Goal: Task Accomplishment & Management: Use online tool/utility

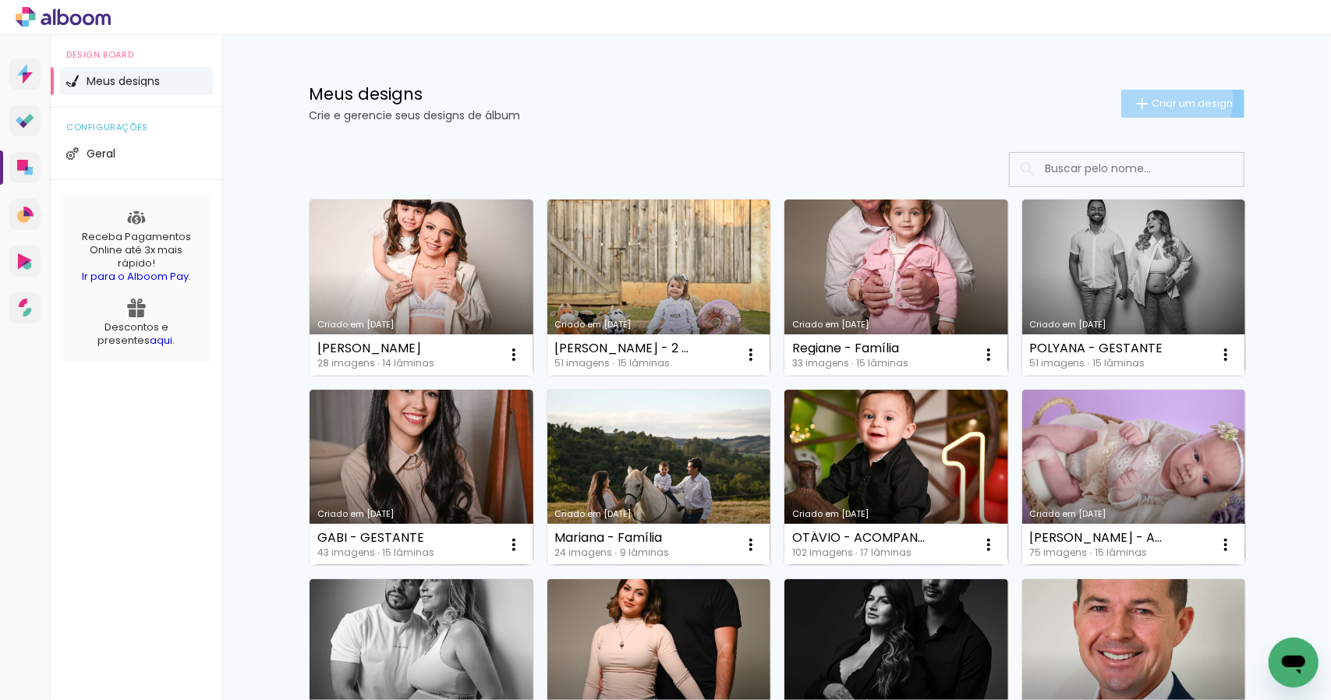
click at [1167, 98] on span "Criar um design" at bounding box center [1192, 103] width 81 height 10
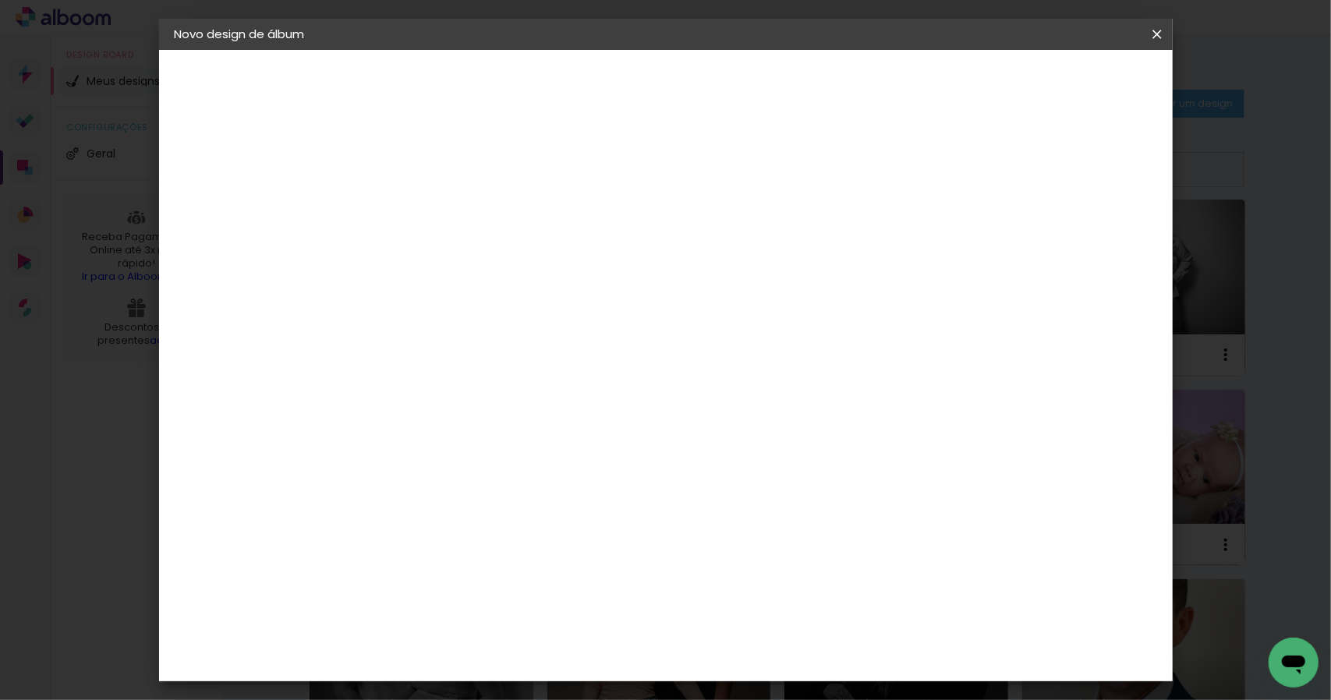
click at [430, 205] on input at bounding box center [430, 209] width 0 height 24
type input "c"
type input "[PERSON_NAME] e [PERSON_NAME] - Batizado"
type paper-input "[PERSON_NAME] e [PERSON_NAME] - Batizado"
click at [0, 0] on slot "Avançar" at bounding box center [0, 0] width 0 height 0
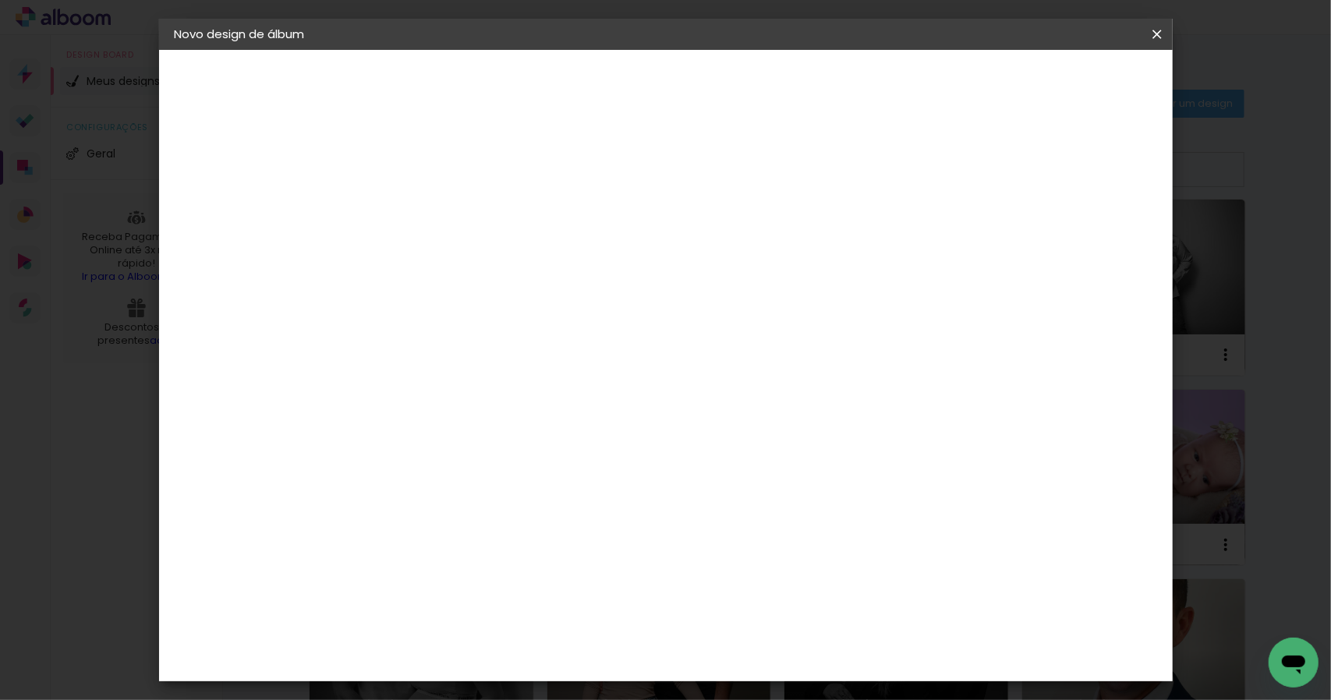
click at [0, 0] on slot "Tamanho Livre" at bounding box center [0, 0] width 0 height 0
click at [0, 0] on slot "Avançar" at bounding box center [0, 0] width 0 height 0
click at [397, 451] on paper-input-container "30 cm" at bounding box center [390, 443] width 70 height 39
type input "3"
type input "25"
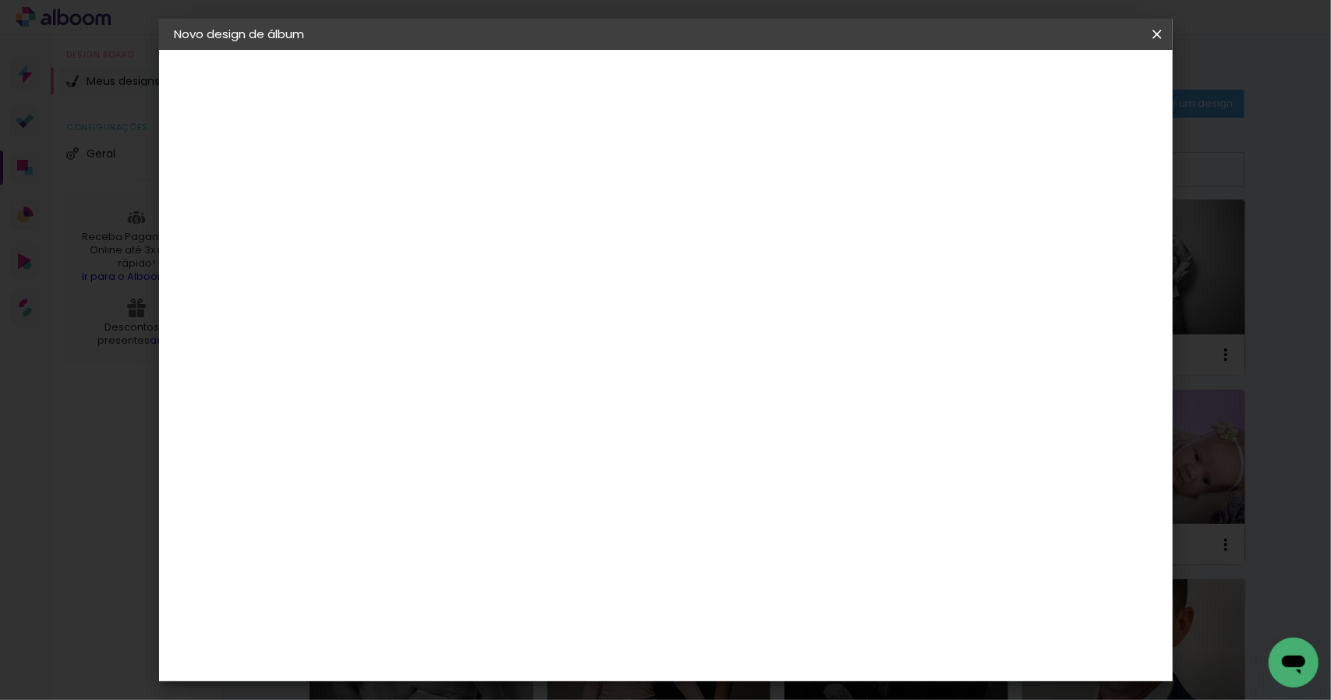
type paper-input "25"
click at [769, 600] on input "60" at bounding box center [751, 598] width 41 height 23
type input "6"
type input "50"
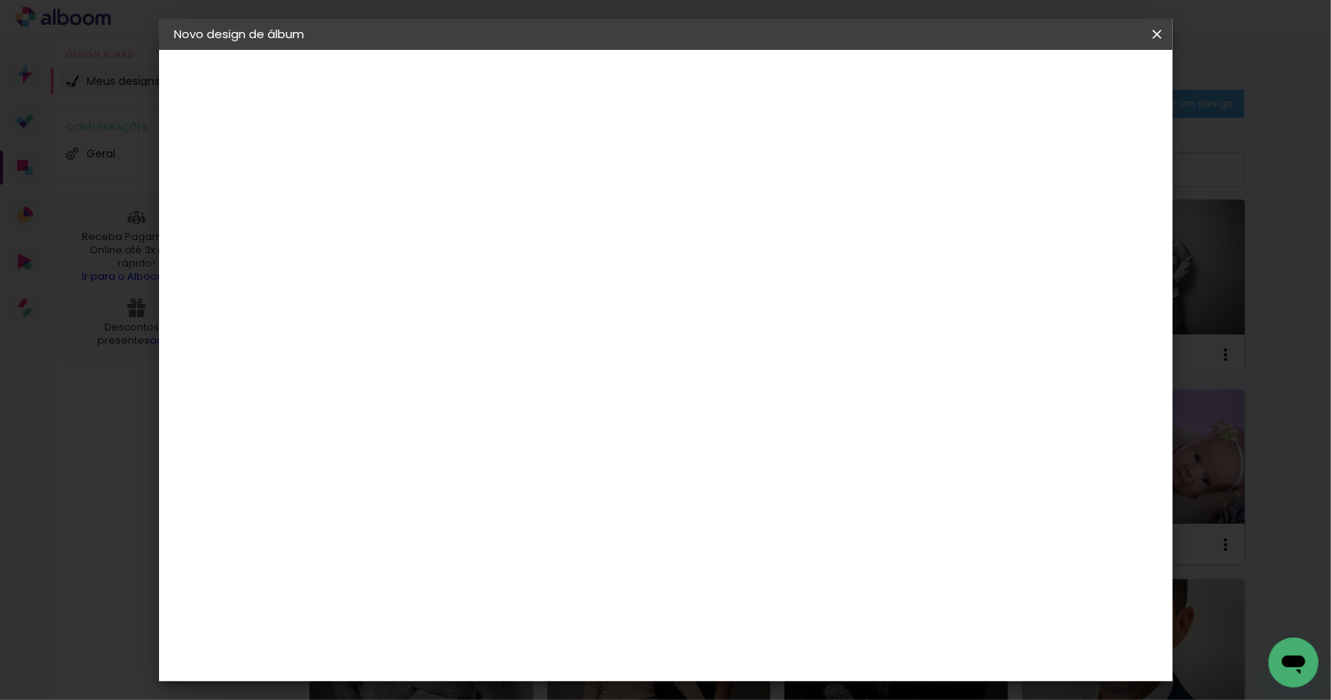
type paper-input "50"
click at [1059, 78] on span "Iniciar design" at bounding box center [1023, 82] width 71 height 11
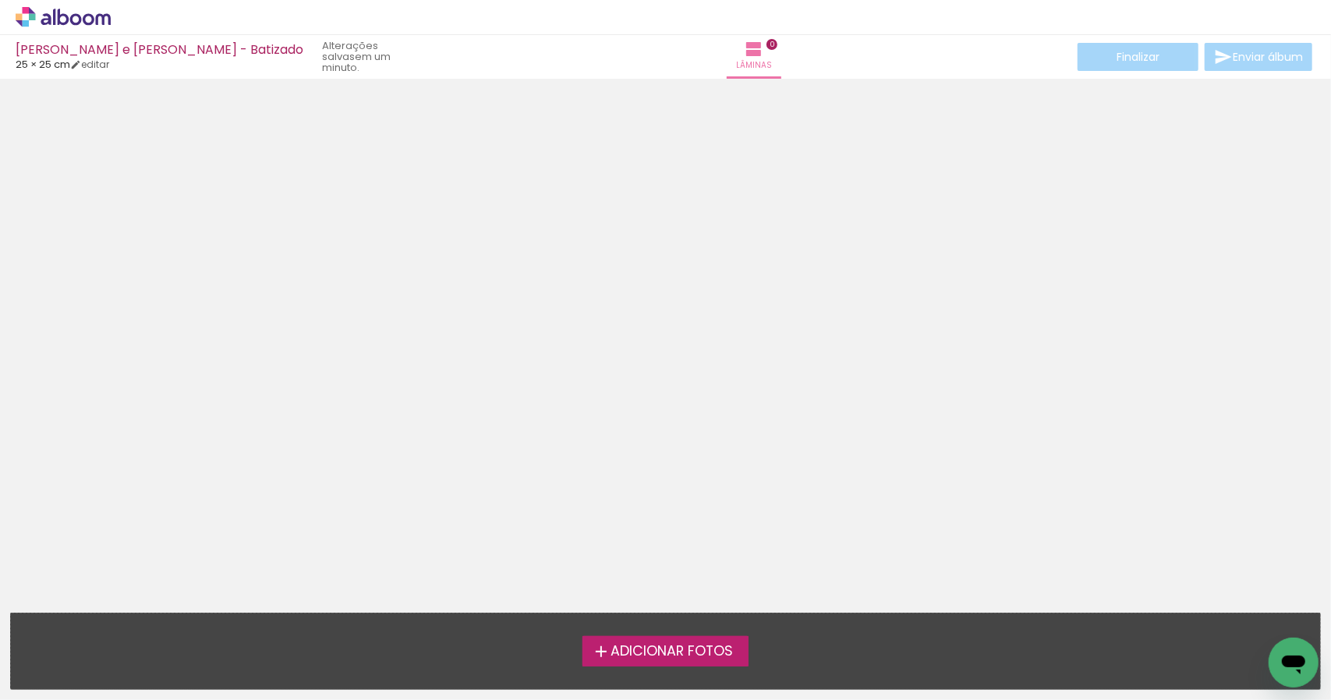
click at [703, 648] on span "Adicionar Fotos" at bounding box center [672, 652] width 122 height 14
click at [0, 0] on input "file" at bounding box center [0, 0] width 0 height 0
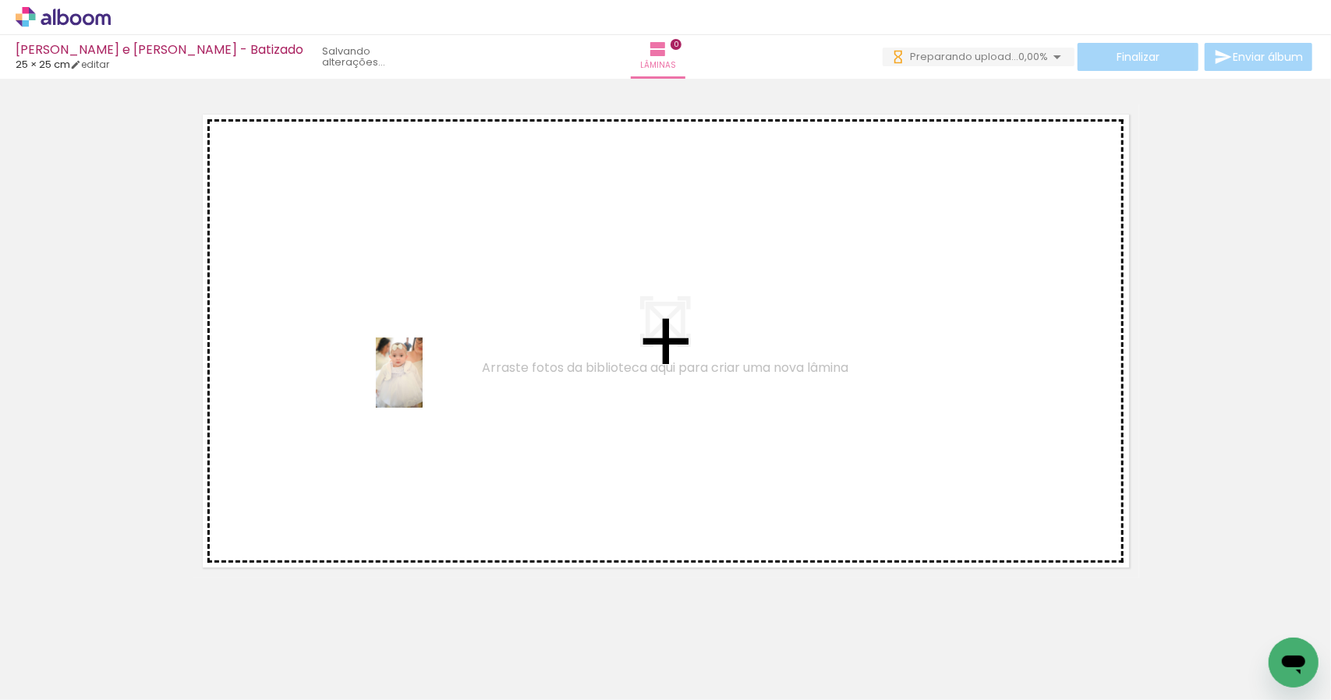
drag, startPoint x: 164, startPoint y: 662, endPoint x: 434, endPoint y: 392, distance: 382.1
click at [425, 386] on quentale-workspace at bounding box center [665, 350] width 1331 height 700
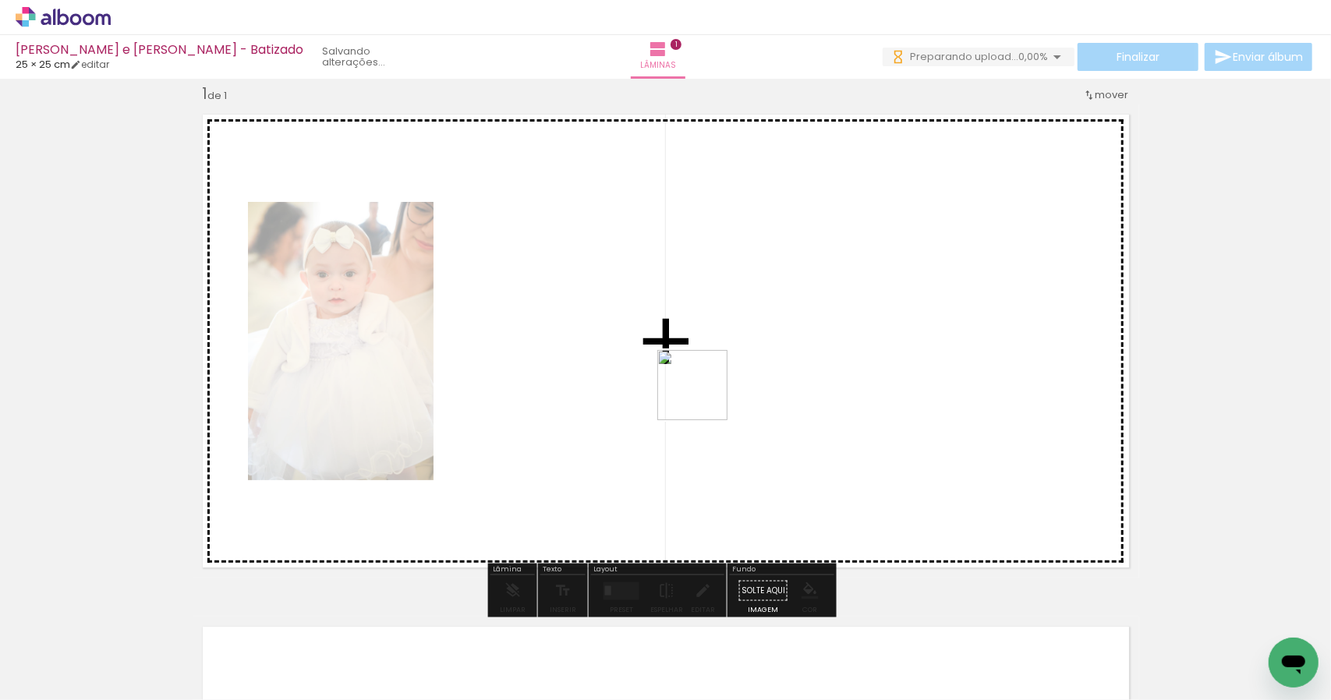
drag, startPoint x: 388, startPoint y: 584, endPoint x: 718, endPoint y: 337, distance: 412.2
click at [735, 349] on quentale-workspace at bounding box center [665, 350] width 1331 height 700
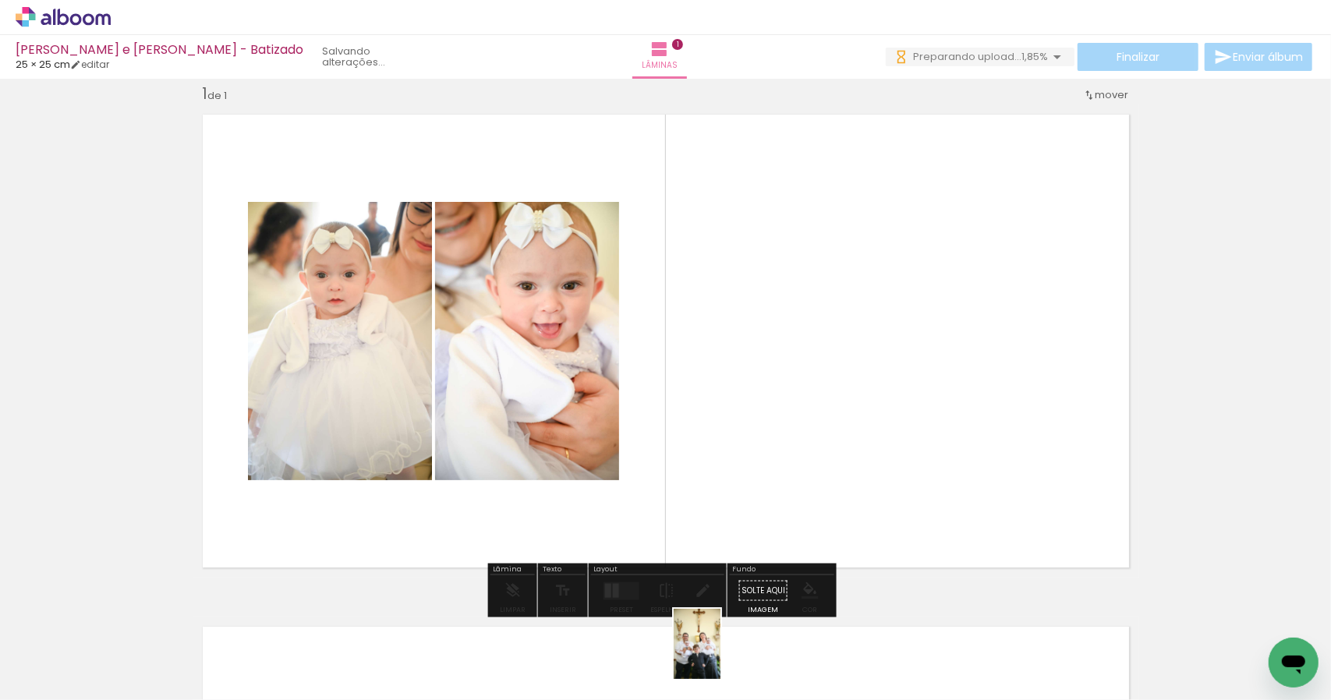
drag, startPoint x: 688, startPoint y: 670, endPoint x: 713, endPoint y: 648, distance: 33.2
click at [706, 654] on div at bounding box center [679, 647] width 51 height 77
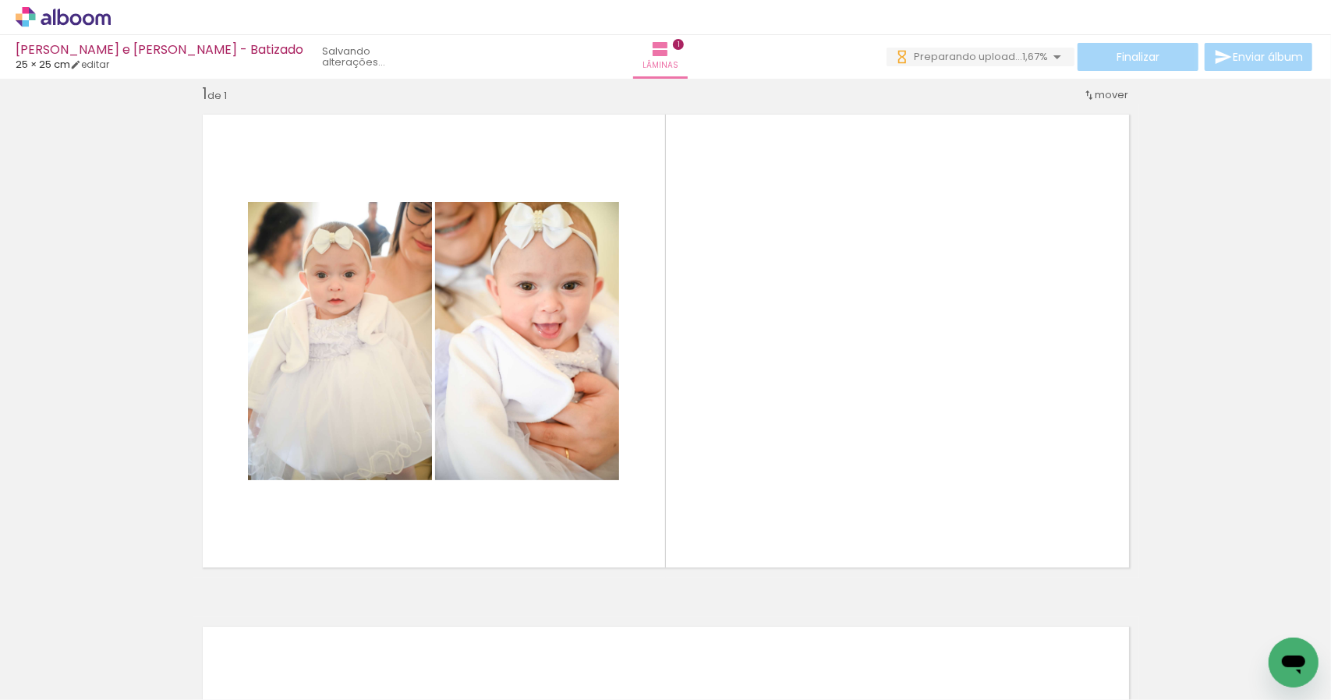
click at [477, 658] on div at bounding box center [453, 648] width 47 height 70
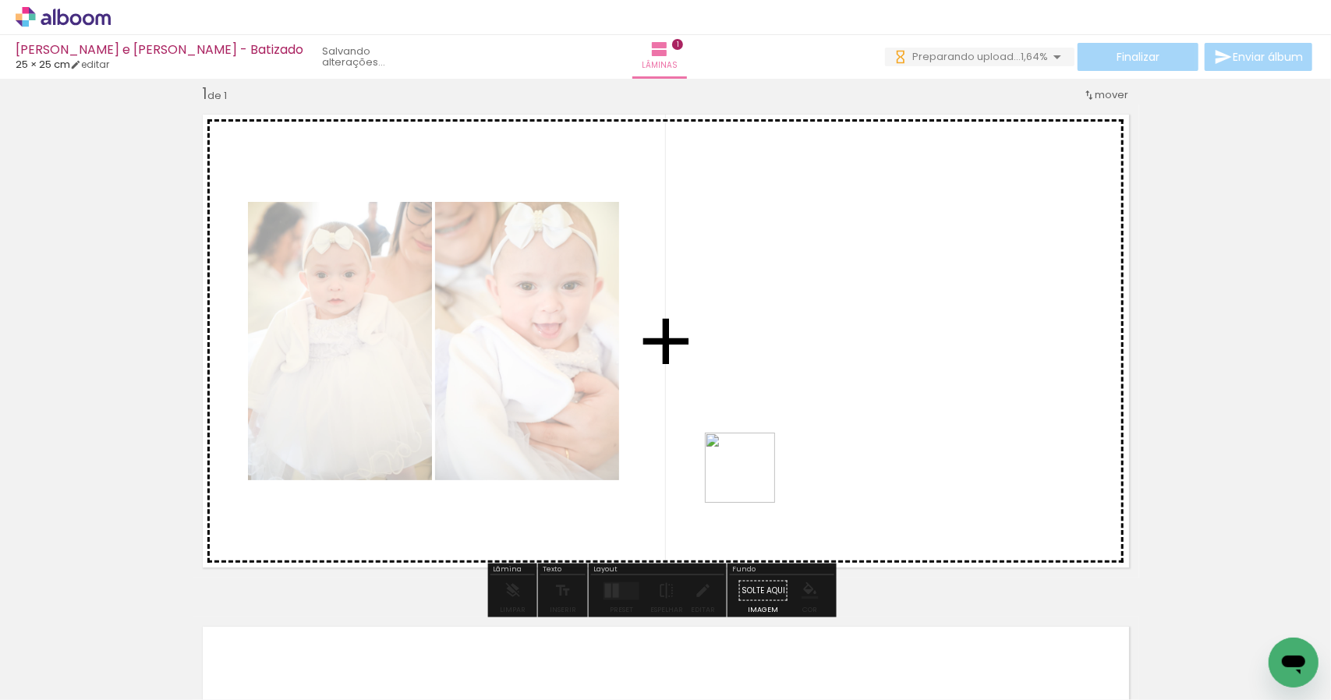
drag, startPoint x: 632, startPoint y: 661, endPoint x: 757, endPoint y: 470, distance: 228.6
click at [757, 470] on quentale-workspace at bounding box center [665, 350] width 1331 height 700
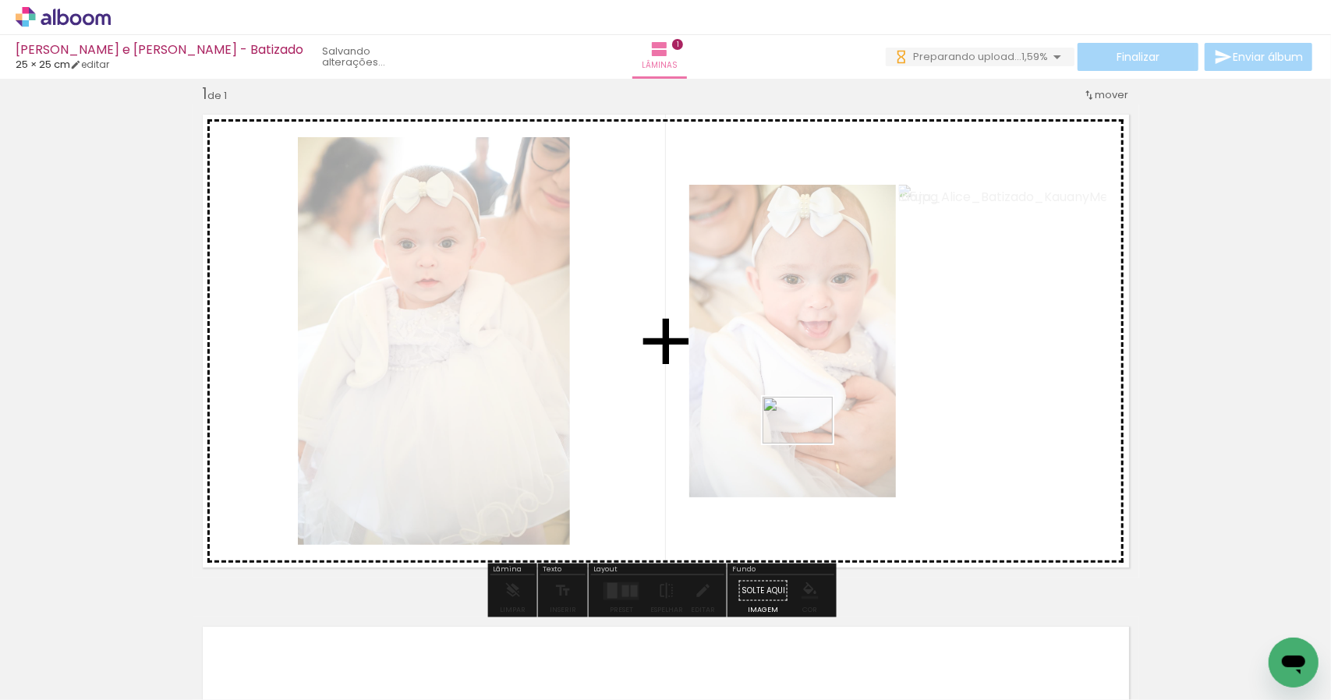
drag, startPoint x: 727, startPoint y: 663, endPoint x: 809, endPoint y: 444, distance: 234.2
click at [809, 444] on quentale-workspace at bounding box center [665, 350] width 1331 height 700
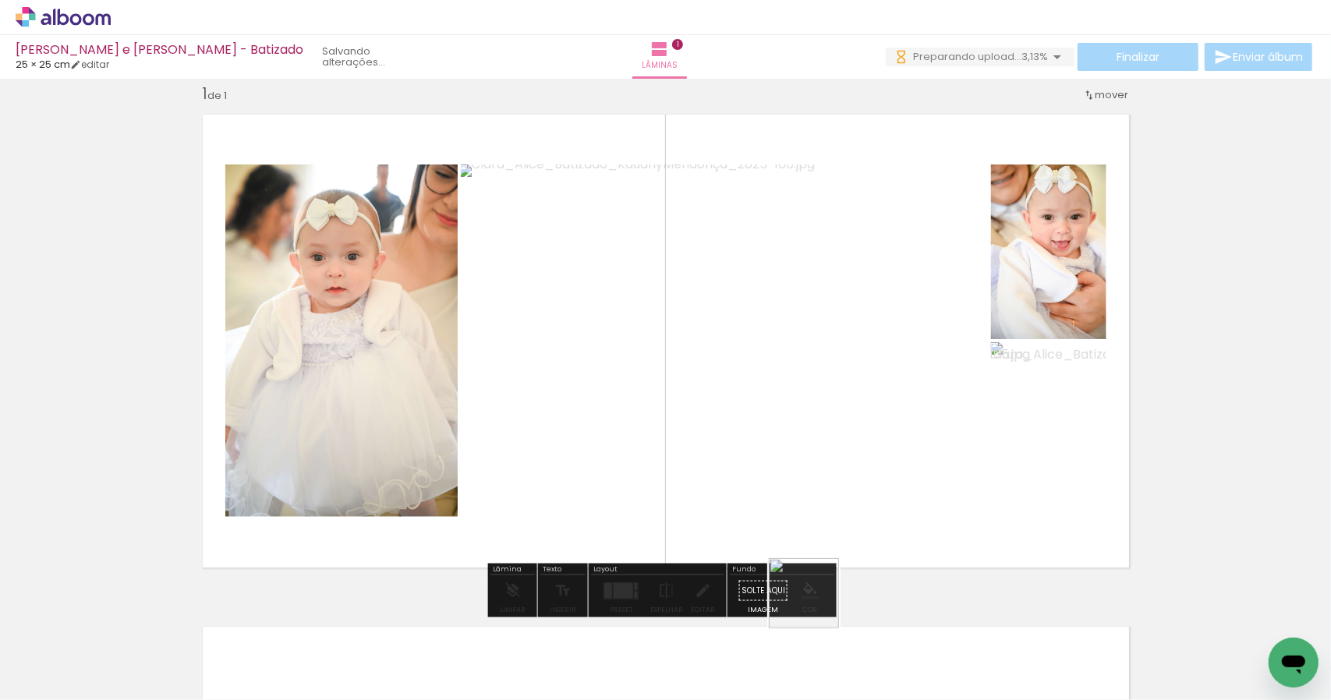
drag, startPoint x: 806, startPoint y: 663, endPoint x: 815, endPoint y: 409, distance: 254.4
click at [823, 437] on quentale-workspace at bounding box center [665, 350] width 1331 height 700
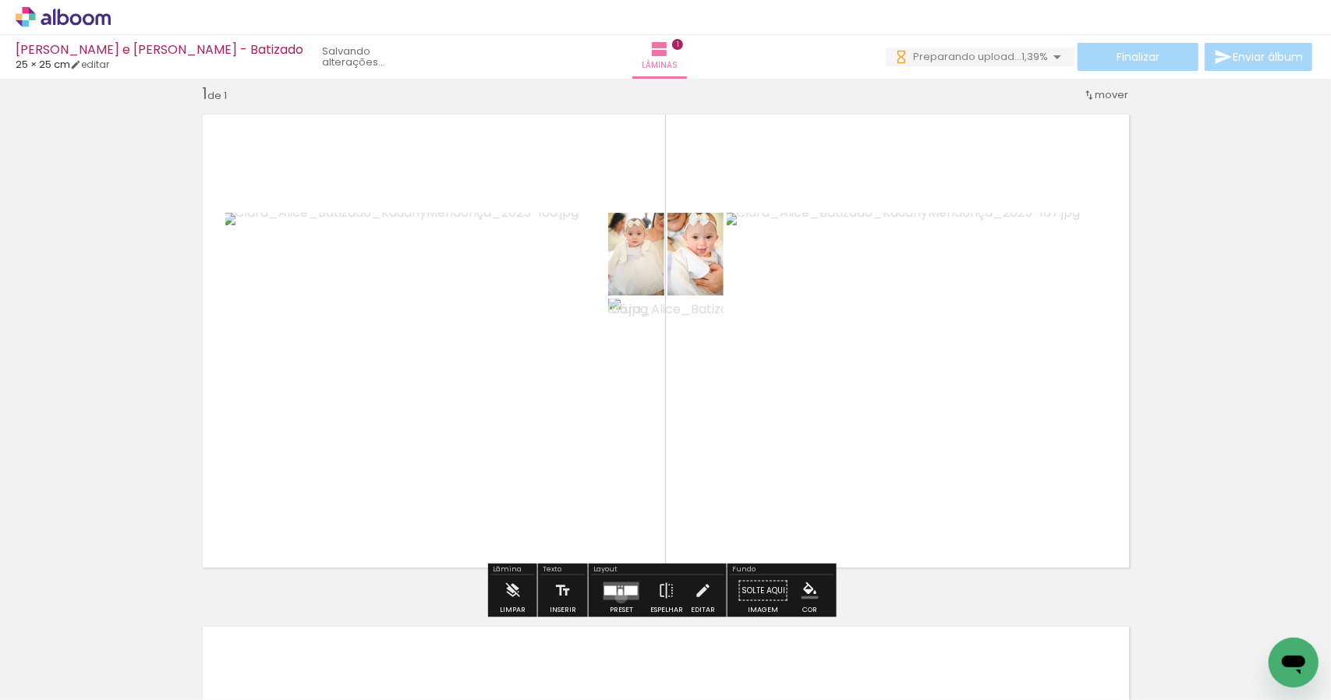
click at [618, 597] on quentale-layouter at bounding box center [622, 591] width 36 height 18
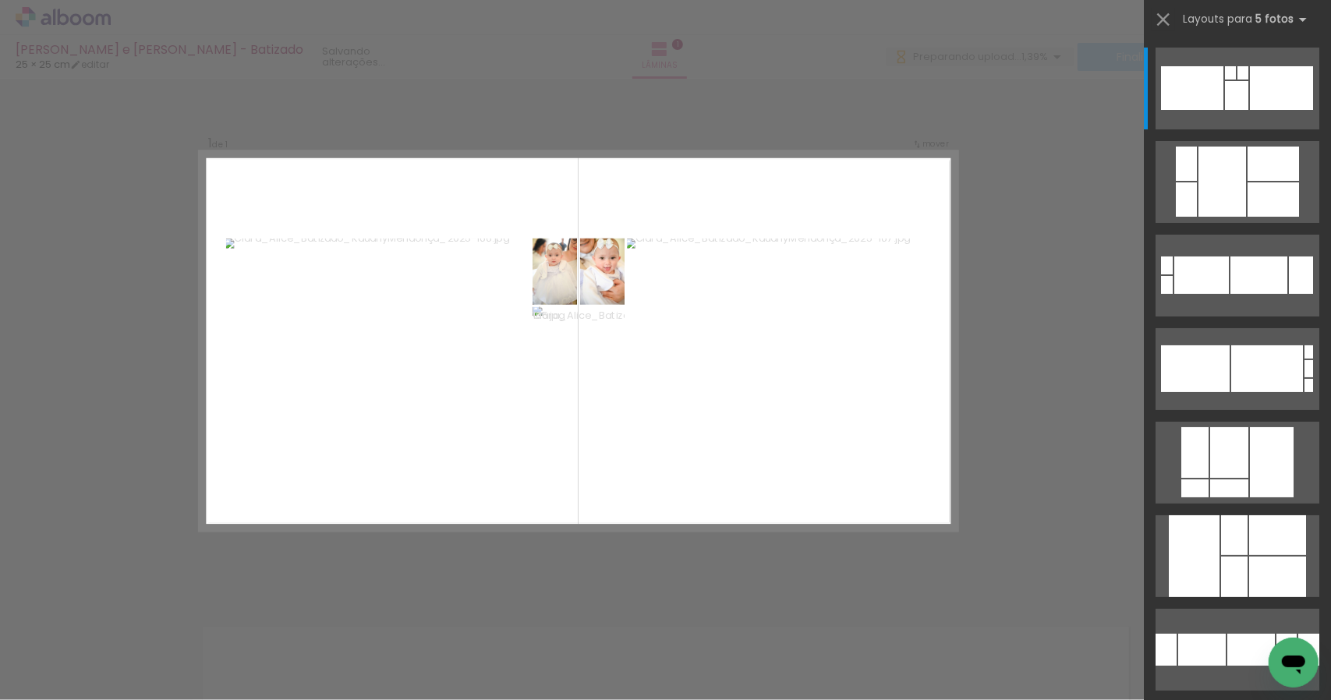
click at [619, 586] on div "Confirmar Cancelar" at bounding box center [665, 590] width 1331 height 1062
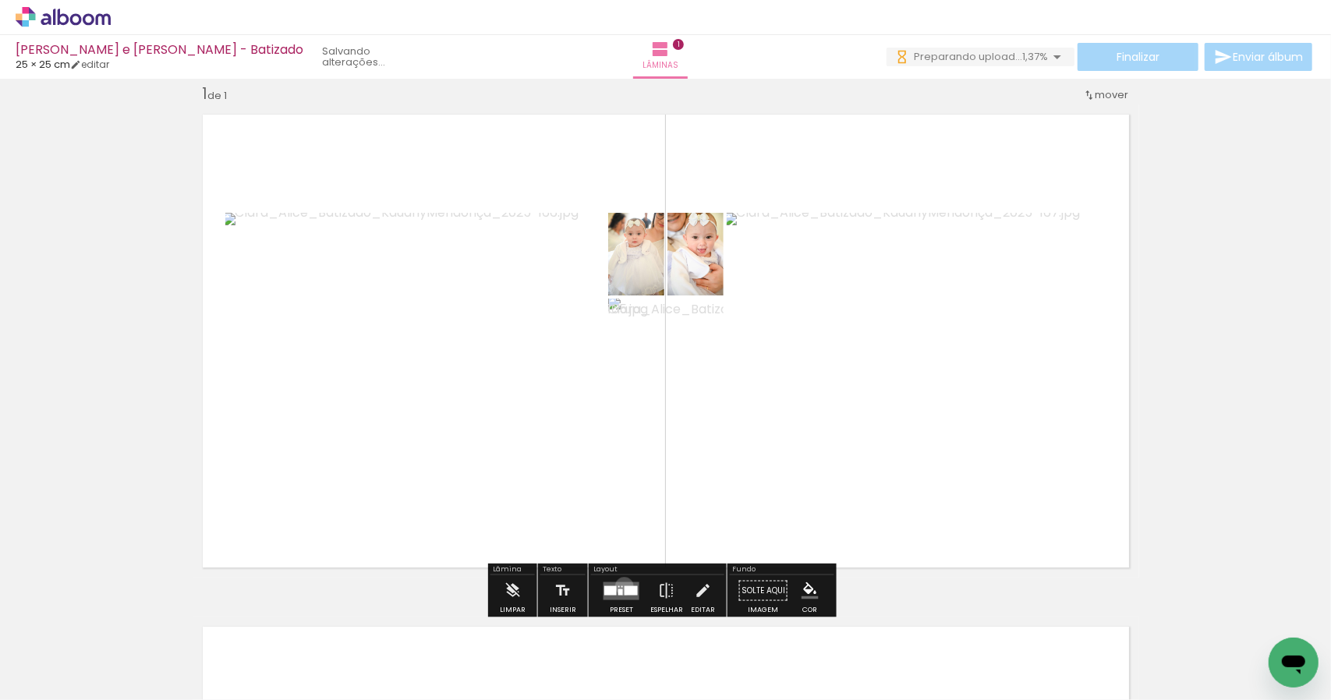
click at [625, 586] on div at bounding box center [631, 590] width 13 height 9
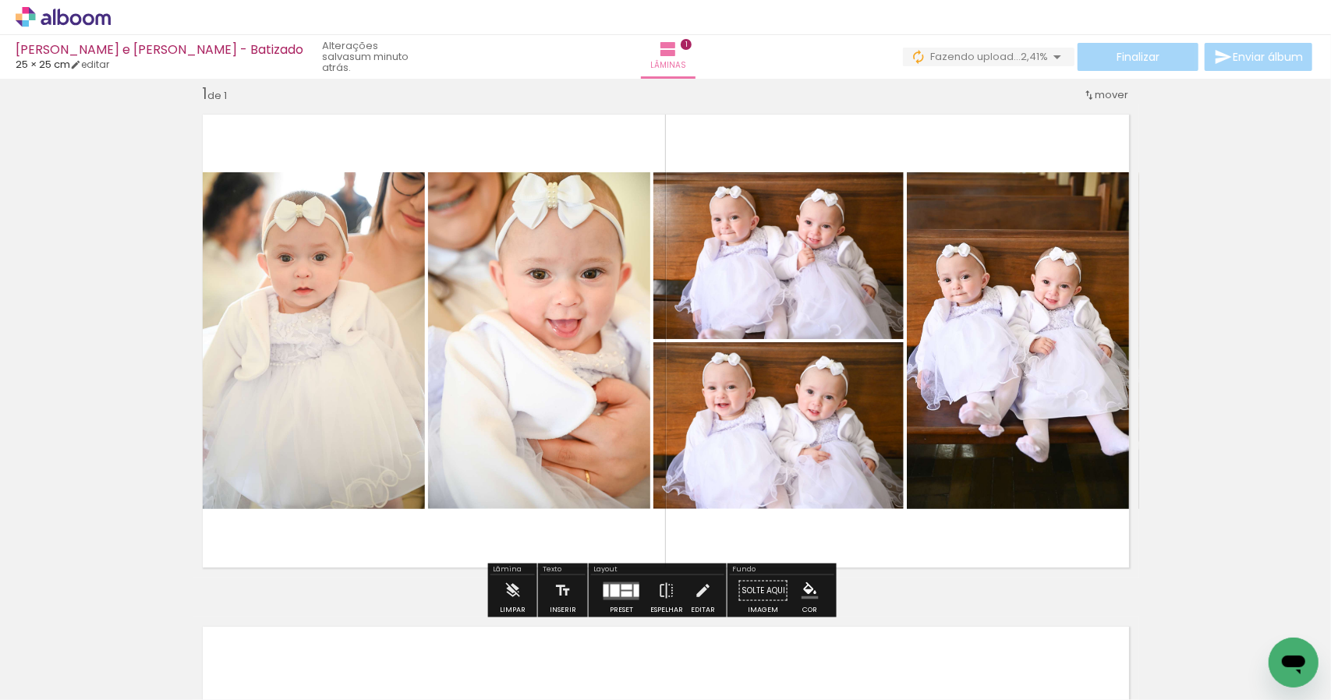
drag, startPoint x: 1218, startPoint y: 295, endPoint x: 1224, endPoint y: 278, distance: 17.5
click at [1223, 286] on div "Inserir lâmina 1 de 1" at bounding box center [665, 577] width 1331 height 1025
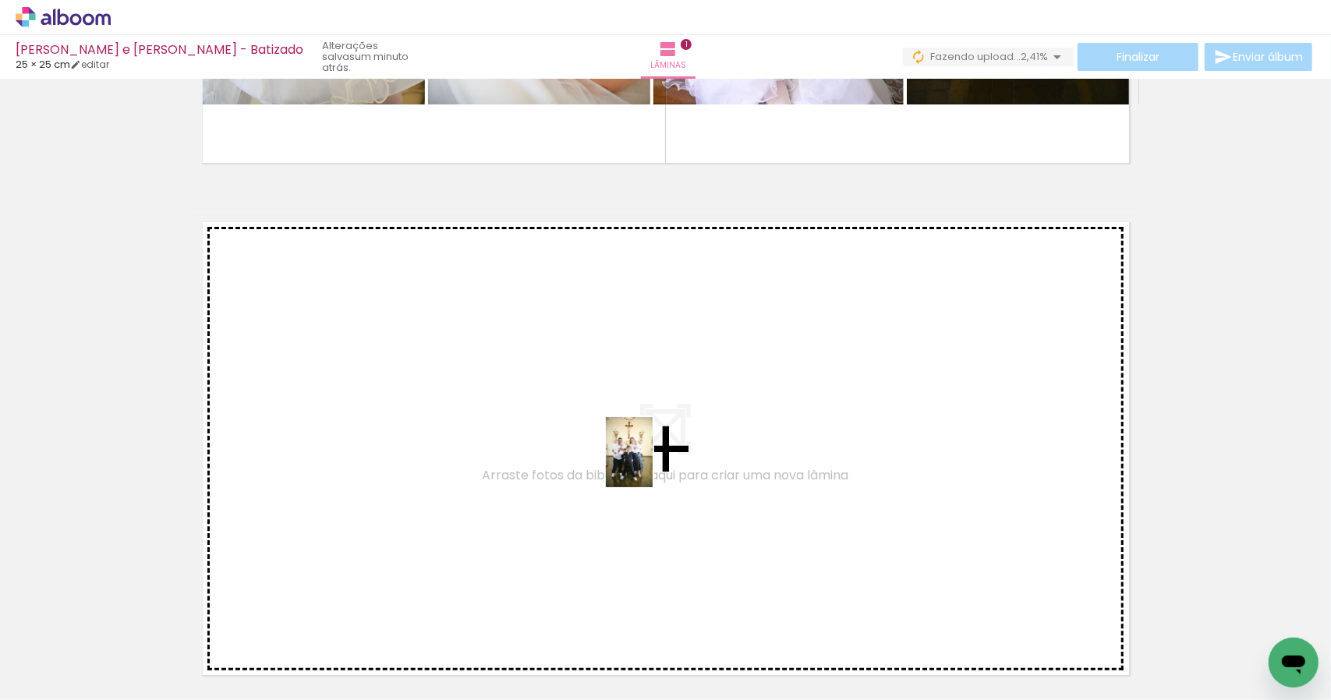
drag, startPoint x: 607, startPoint y: 664, endPoint x: 691, endPoint y: 684, distance: 86.6
click at [661, 448] on quentale-workspace at bounding box center [665, 350] width 1331 height 700
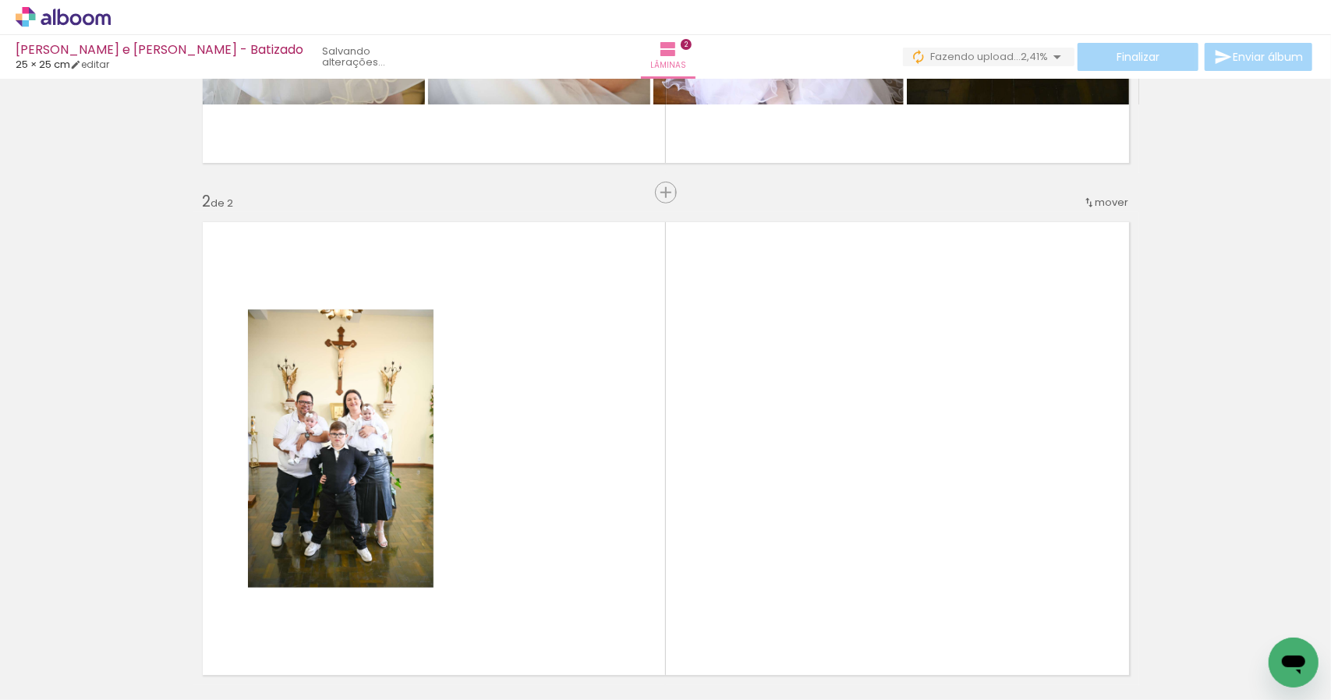
scroll to position [532, 0]
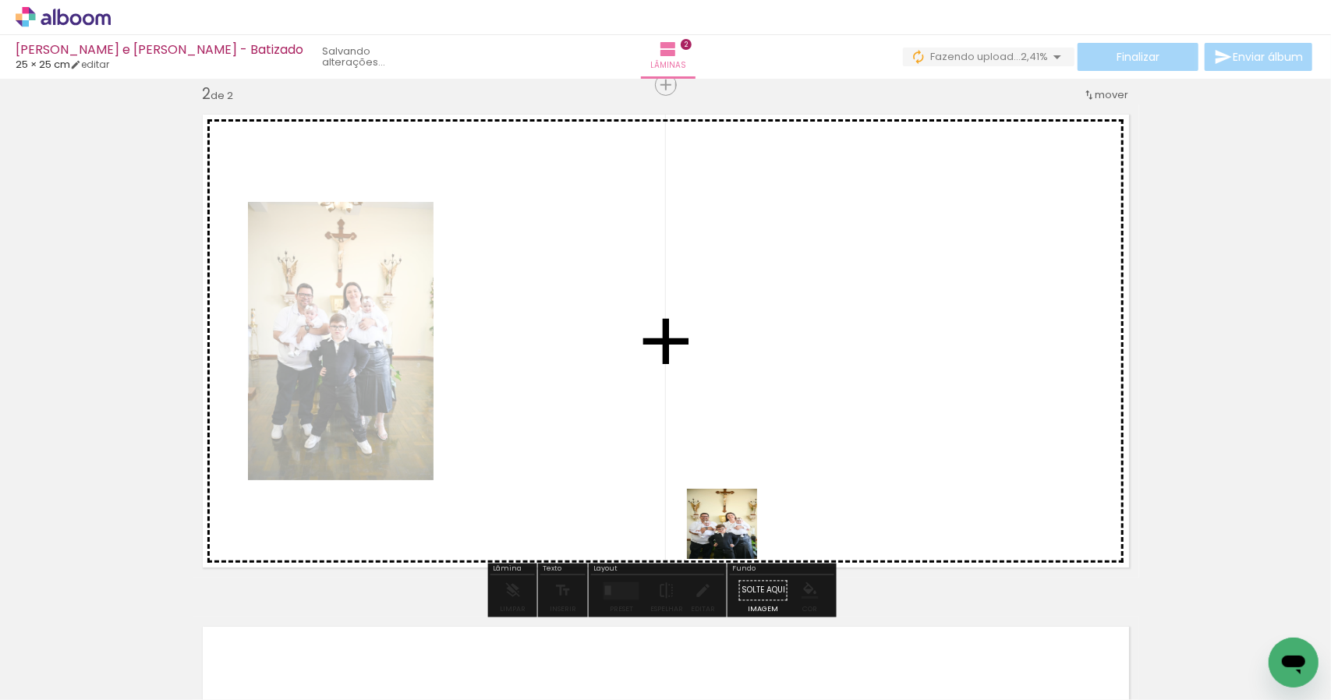
drag, startPoint x: 689, startPoint y: 675, endPoint x: 747, endPoint y: 452, distance: 229.8
click at [756, 465] on quentale-workspace at bounding box center [665, 350] width 1331 height 700
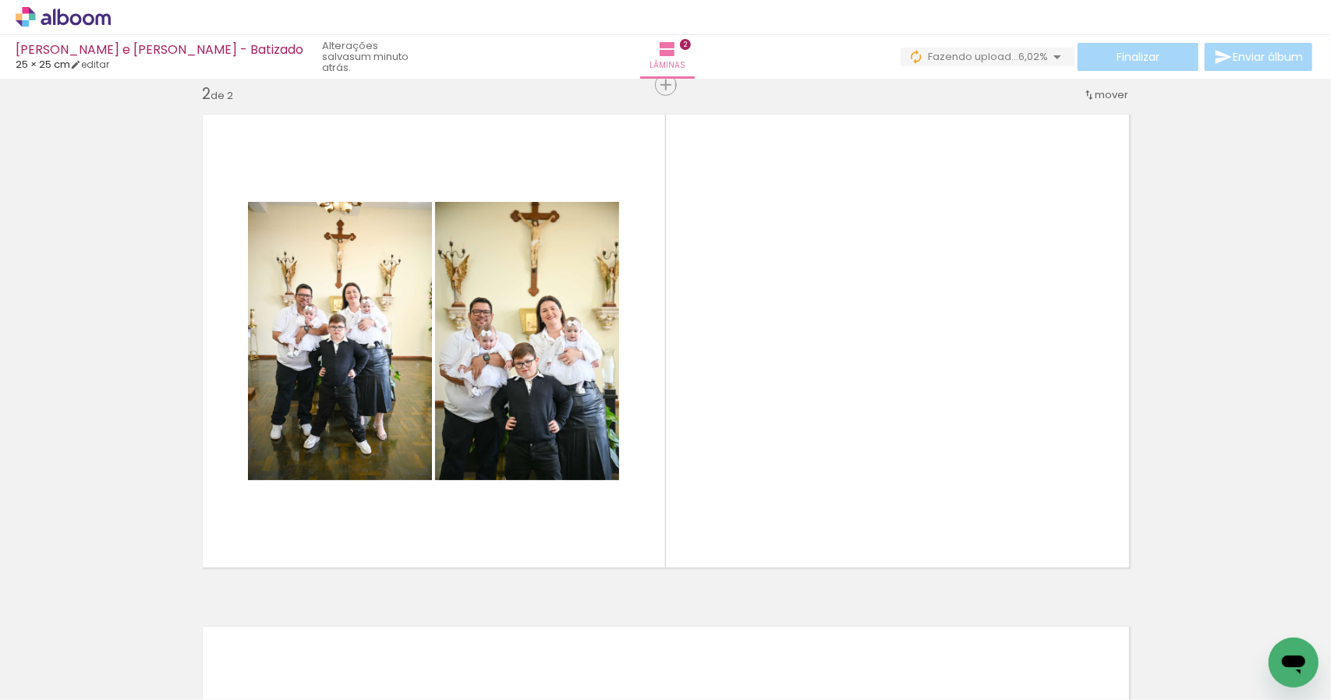
scroll to position [0, 2302]
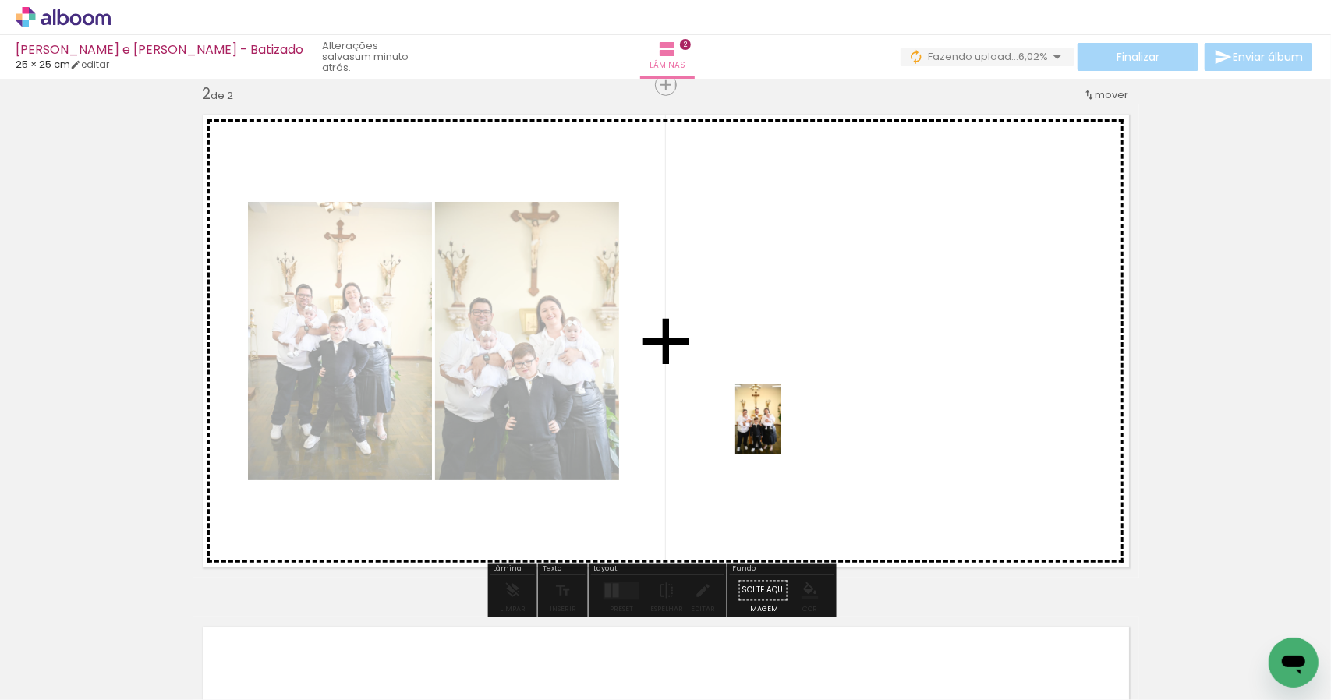
drag, startPoint x: 568, startPoint y: 660, endPoint x: 769, endPoint y: 427, distance: 308.0
click at [780, 431] on quentale-workspace at bounding box center [665, 350] width 1331 height 700
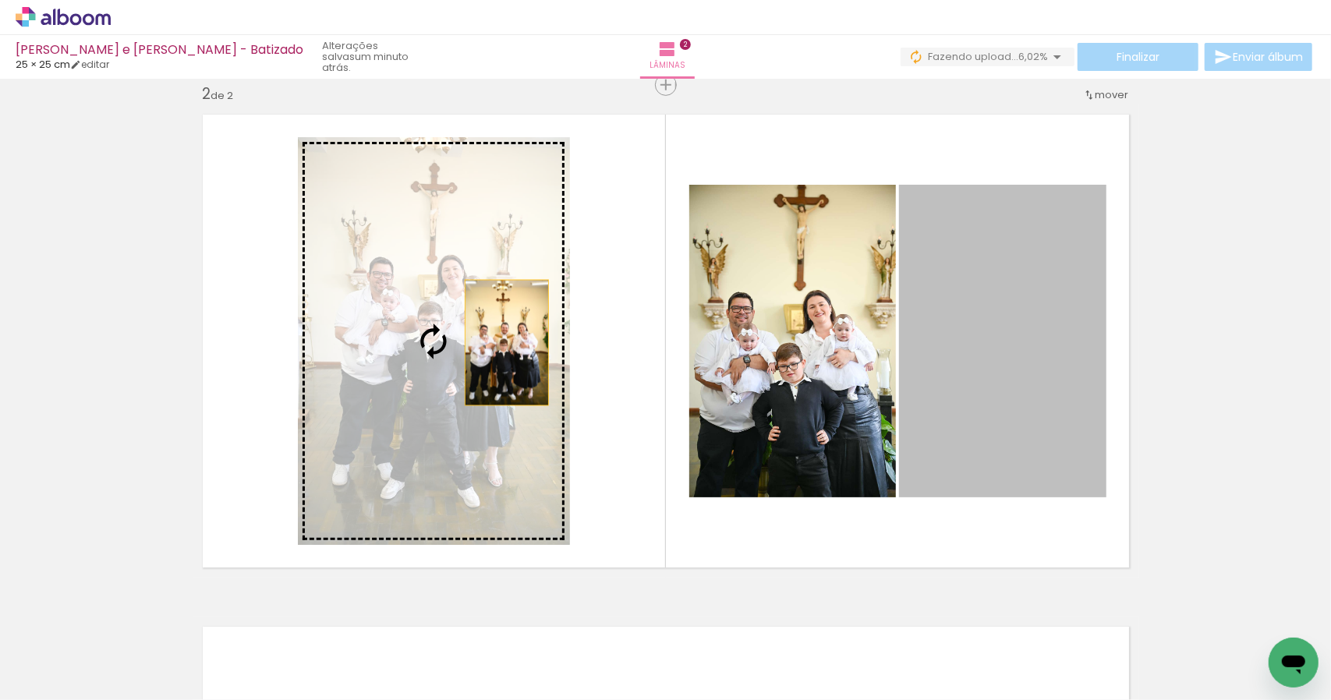
drag, startPoint x: 1002, startPoint y: 342, endPoint x: 507, endPoint y: 352, distance: 495.3
click at [0, 0] on slot at bounding box center [0, 0] width 0 height 0
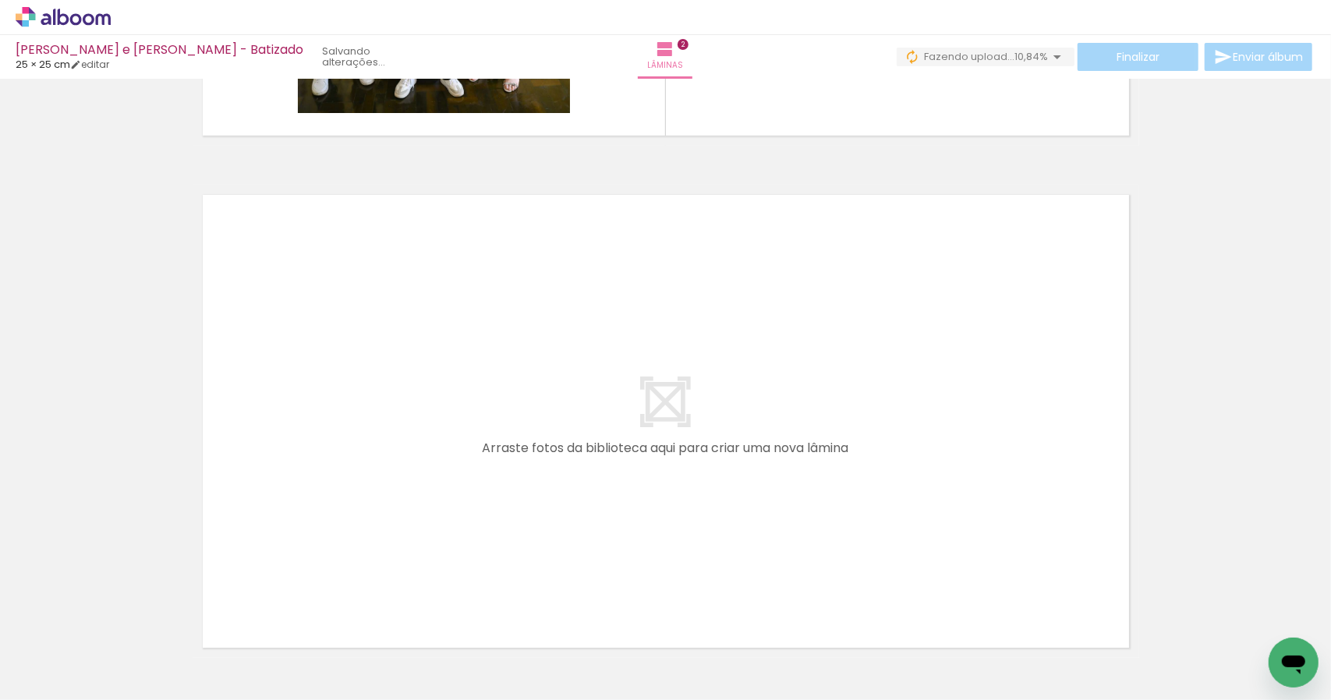
scroll to position [0, 377]
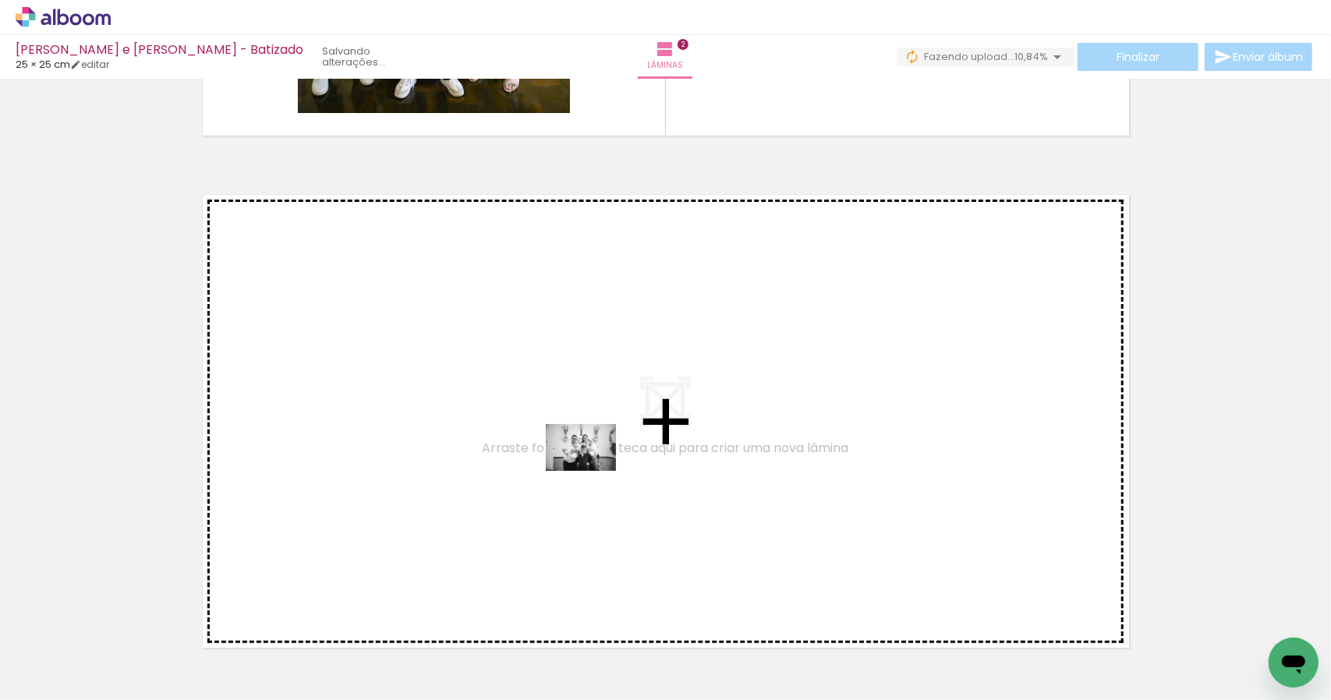
drag, startPoint x: 405, startPoint y: 667, endPoint x: 597, endPoint y: 467, distance: 276.9
click at [597, 467] on quentale-workspace at bounding box center [665, 350] width 1331 height 700
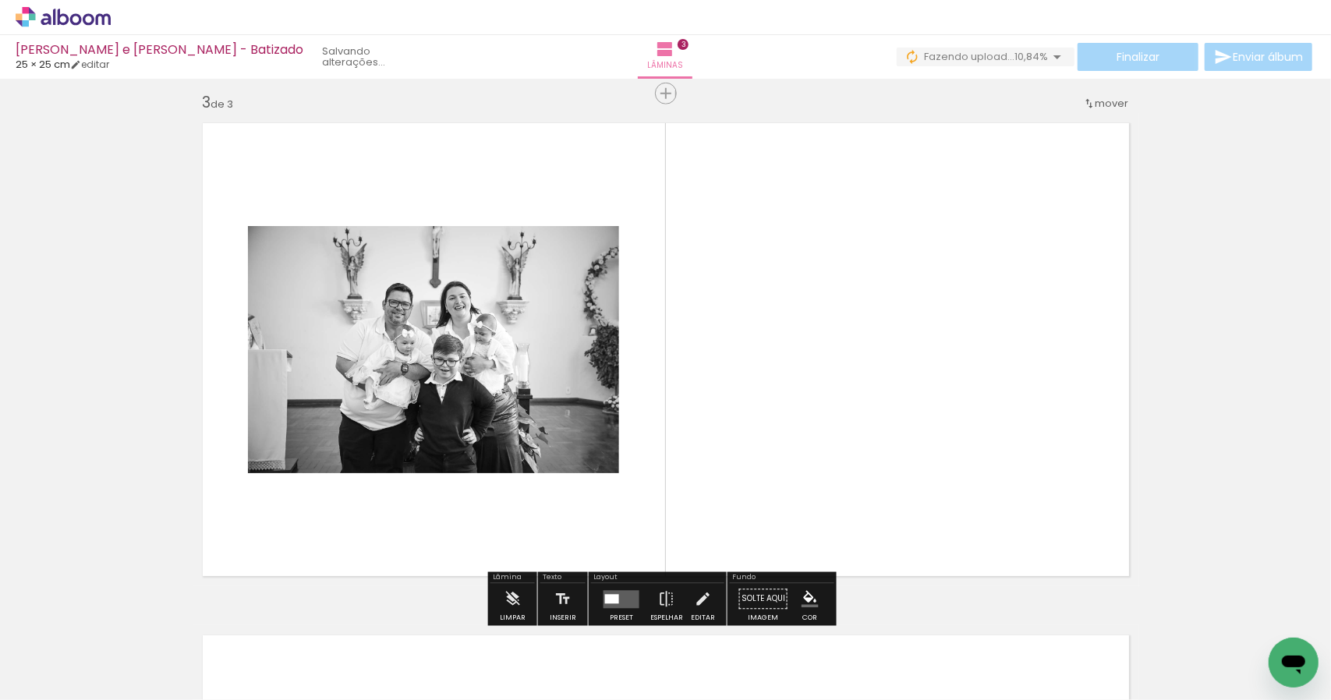
scroll to position [1044, 0]
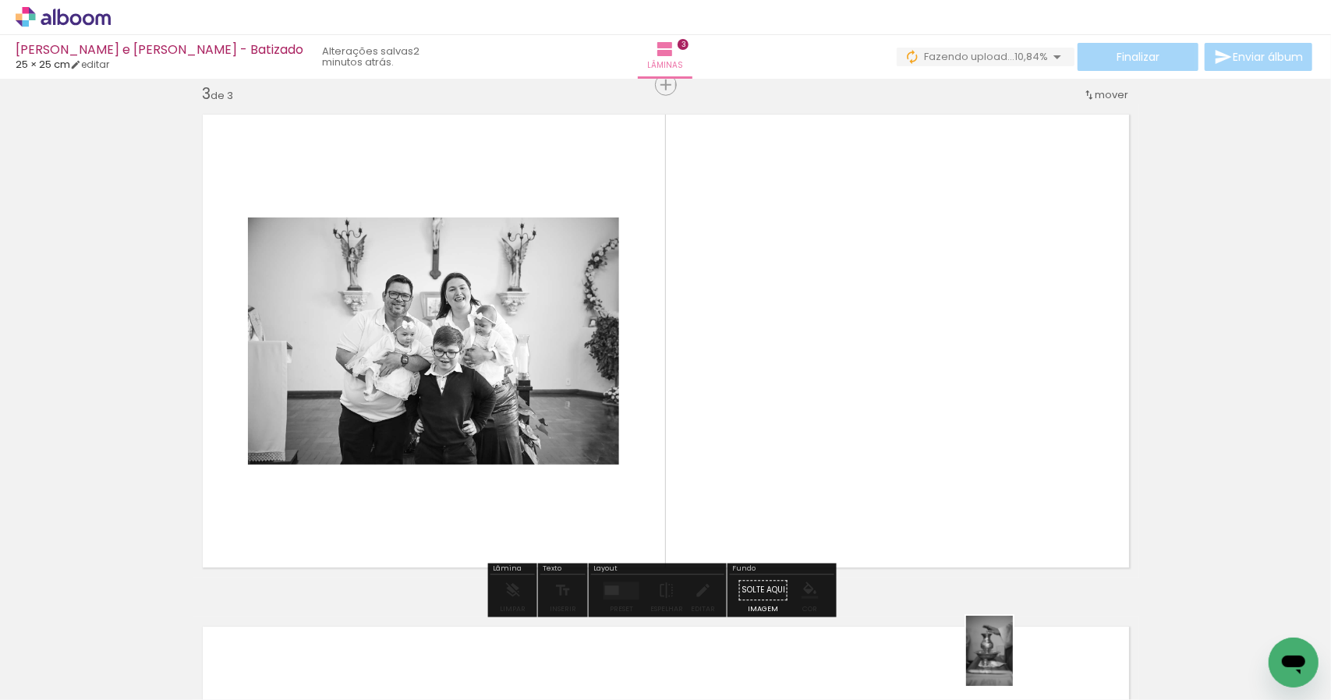
drag, startPoint x: 1017, startPoint y: 664, endPoint x: 1025, endPoint y: 653, distance: 12.8
click at [1027, 660] on div at bounding box center [1001, 647] width 51 height 77
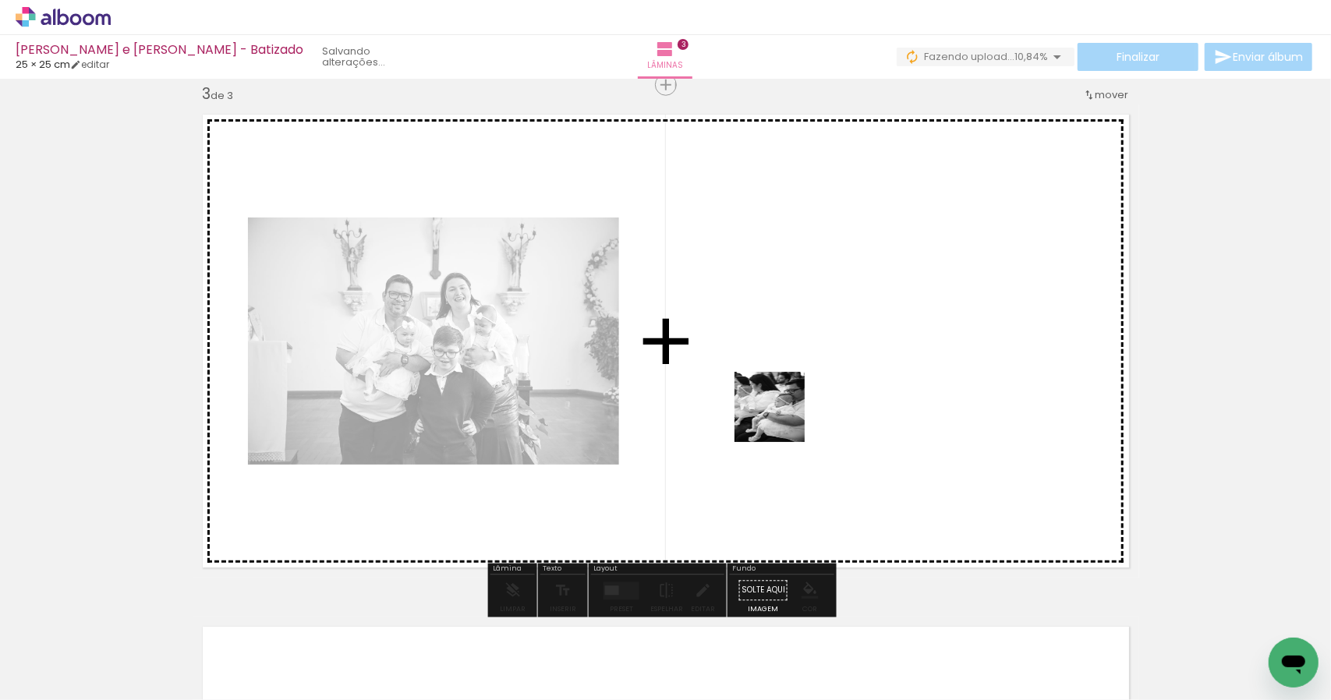
drag, startPoint x: 655, startPoint y: 666, endPoint x: 784, endPoint y: 419, distance: 279.0
click at [783, 405] on quentale-workspace at bounding box center [665, 350] width 1331 height 700
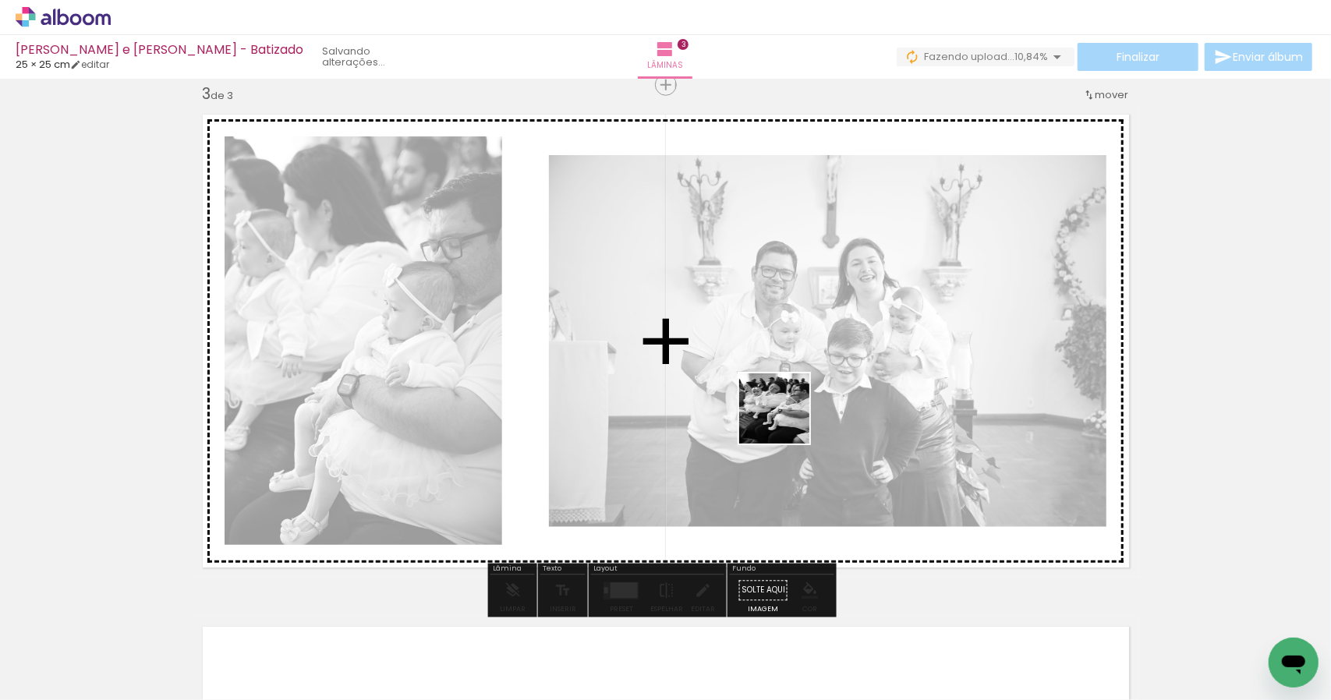
drag, startPoint x: 750, startPoint y: 646, endPoint x: 816, endPoint y: 377, distance: 277.6
click at [821, 370] on quentale-workspace at bounding box center [665, 350] width 1331 height 700
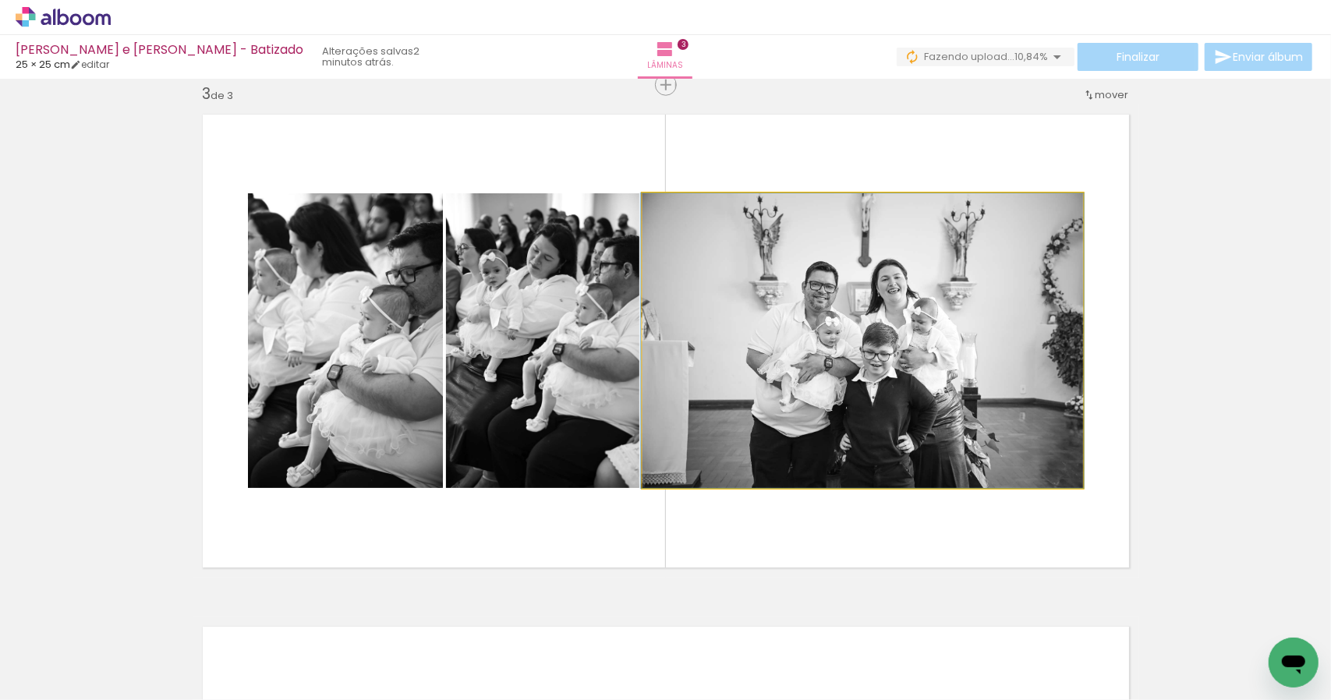
click at [868, 366] on quentale-photo at bounding box center [863, 340] width 441 height 295
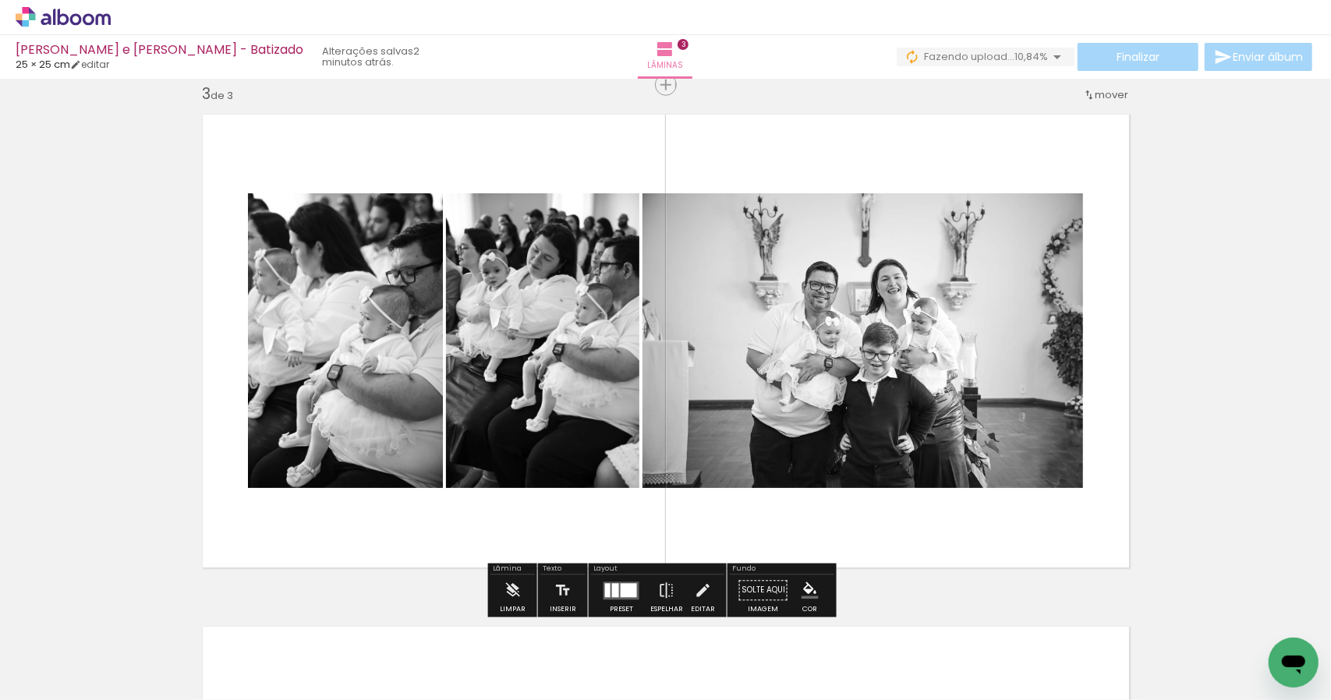
click at [873, 363] on quentale-photo at bounding box center [863, 340] width 441 height 295
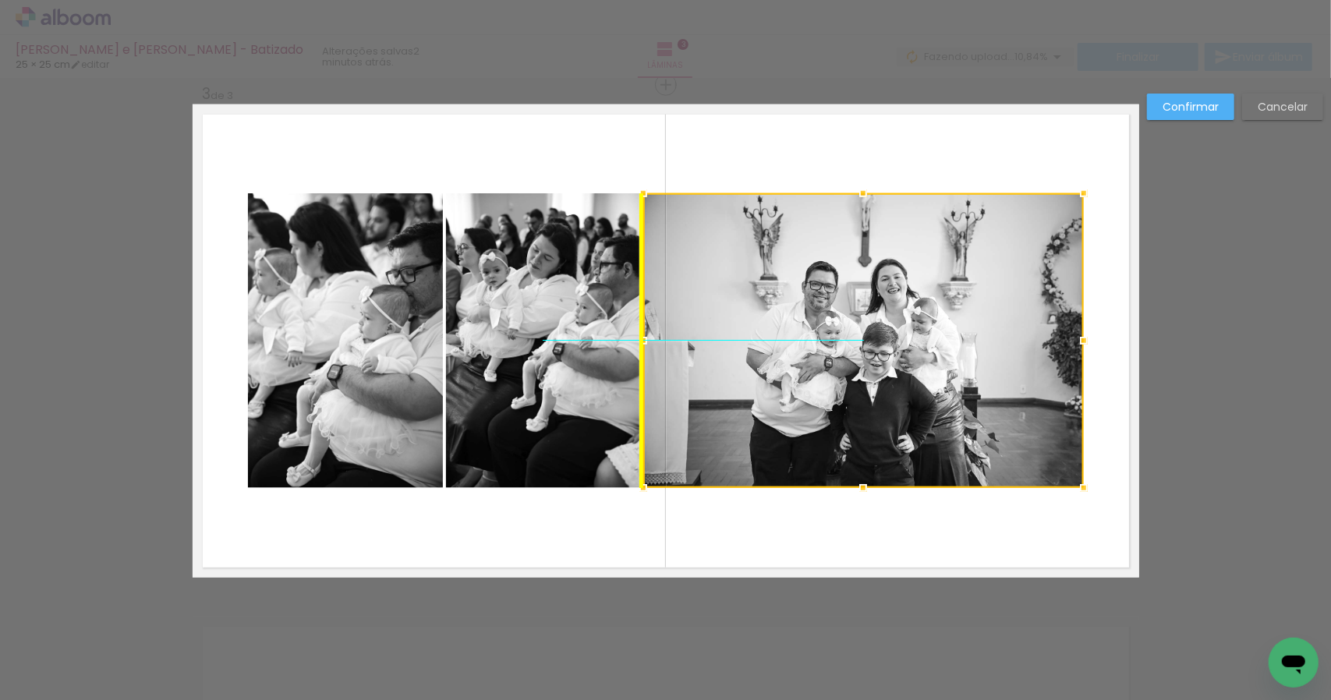
click at [875, 354] on div at bounding box center [863, 340] width 441 height 295
click at [875, 356] on div at bounding box center [863, 340] width 441 height 295
click at [875, 358] on div at bounding box center [863, 340] width 441 height 295
drag, startPoint x: 875, startPoint y: 358, endPoint x: 879, endPoint y: 368, distance: 10.9
click at [875, 359] on div at bounding box center [863, 340] width 441 height 295
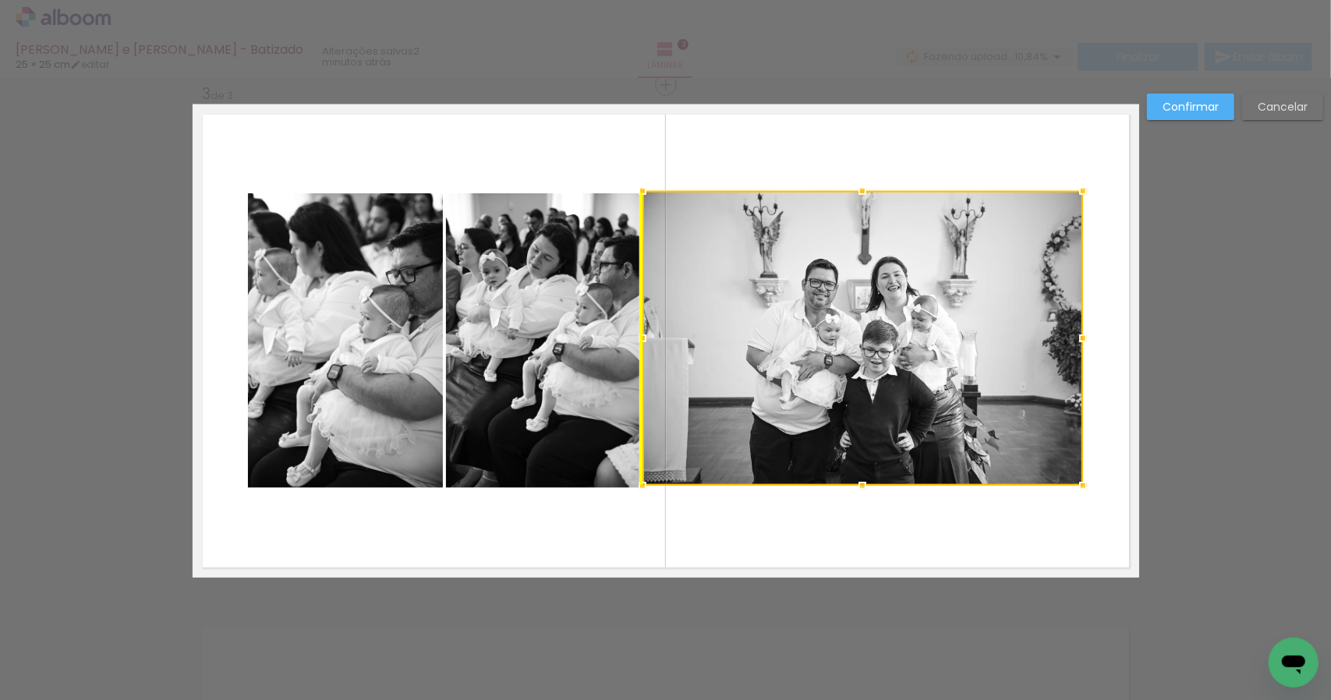
click at [900, 393] on div at bounding box center [863, 338] width 441 height 295
click at [992, 534] on quentale-layouter at bounding box center [666, 340] width 947 height 473
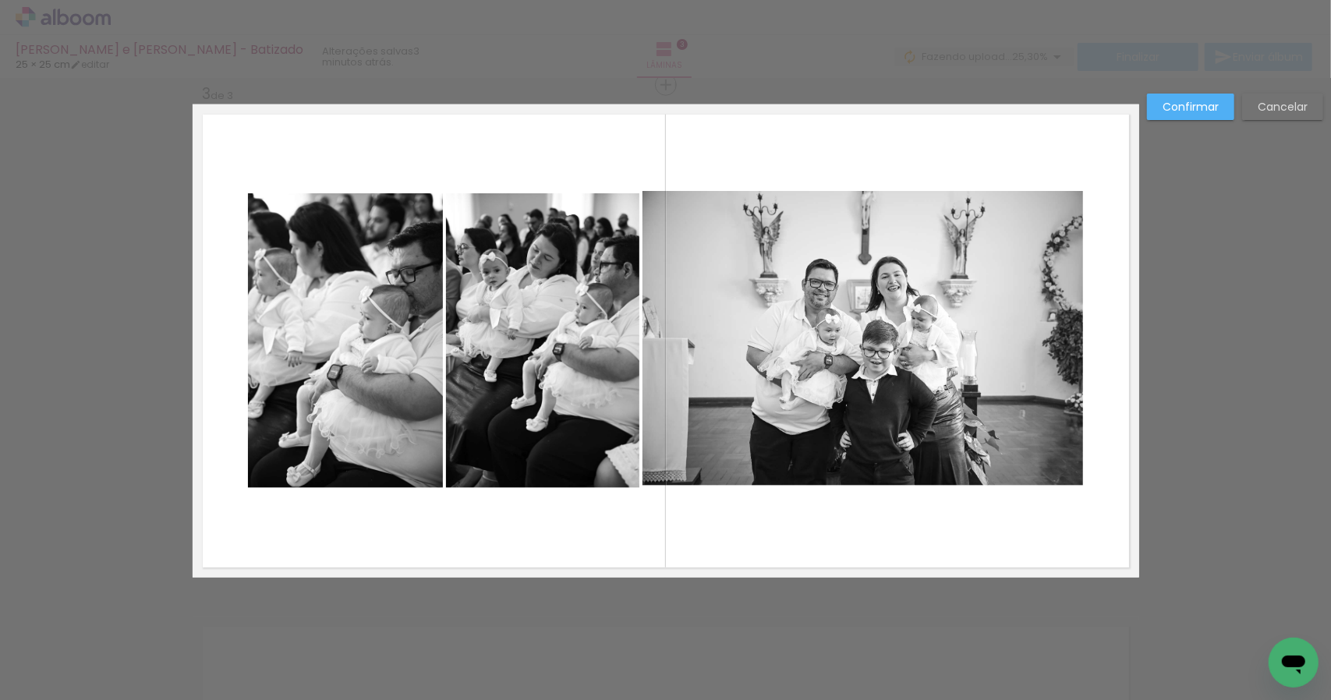
click at [1206, 115] on paper-button "Confirmar" at bounding box center [1190, 107] width 87 height 27
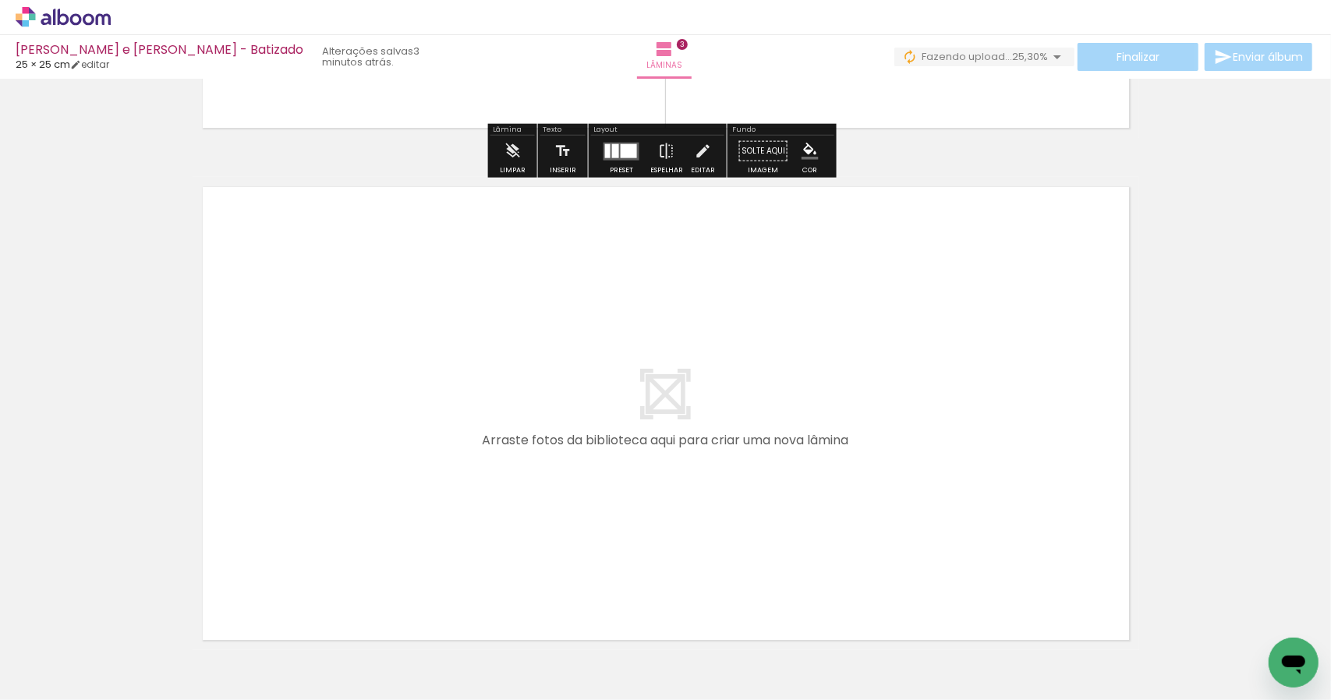
scroll to position [1523, 0]
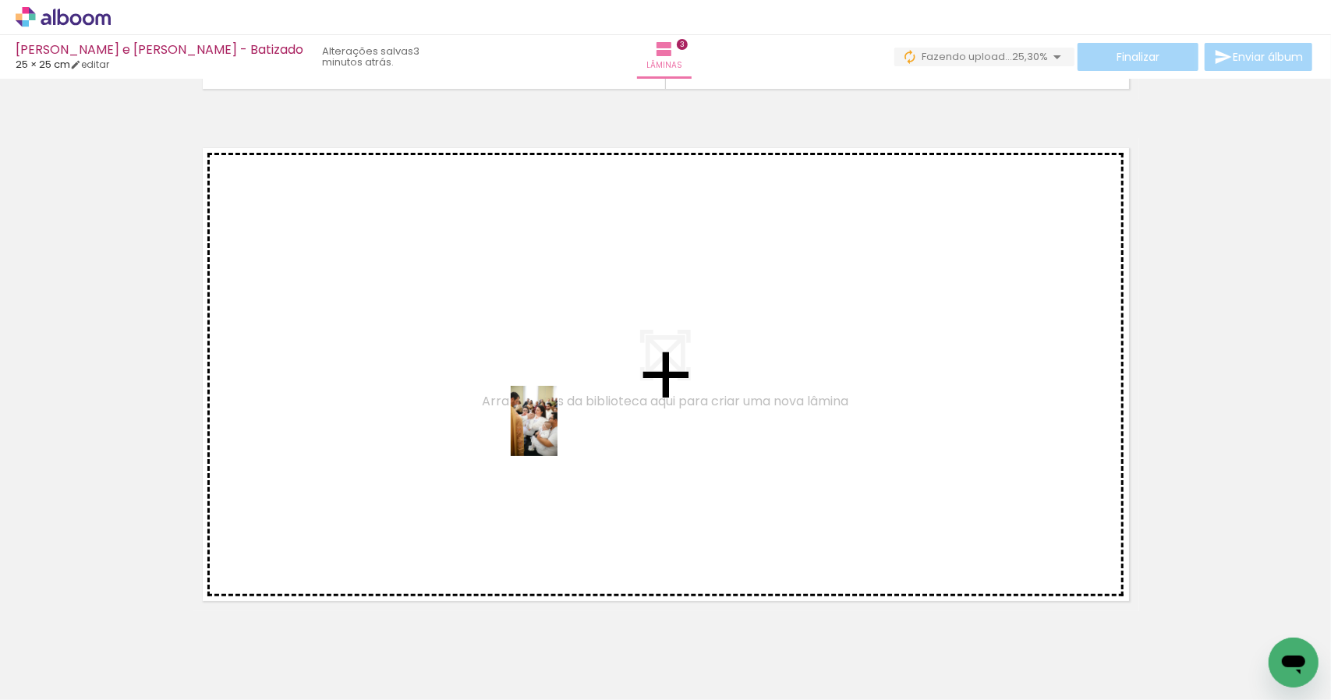
drag, startPoint x: 491, startPoint y: 662, endPoint x: 554, endPoint y: 437, distance: 233.3
click at [554, 437] on quentale-workspace at bounding box center [665, 350] width 1331 height 700
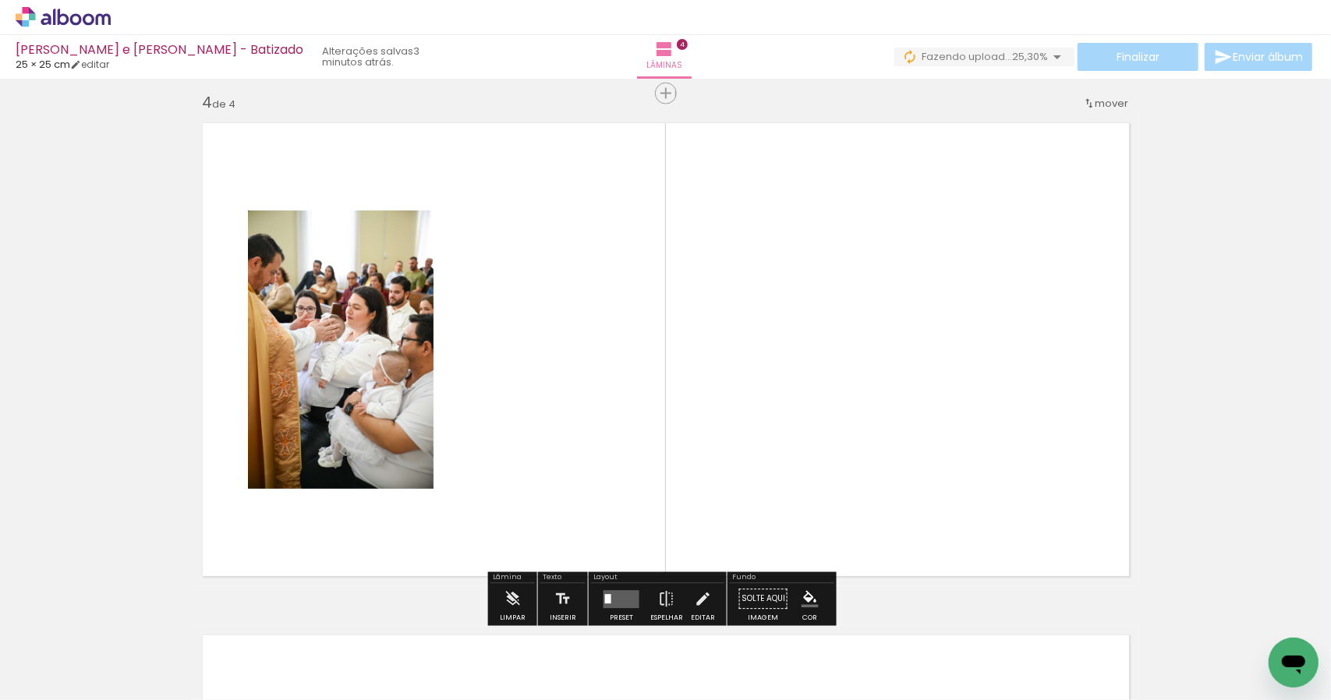
scroll to position [1556, 0]
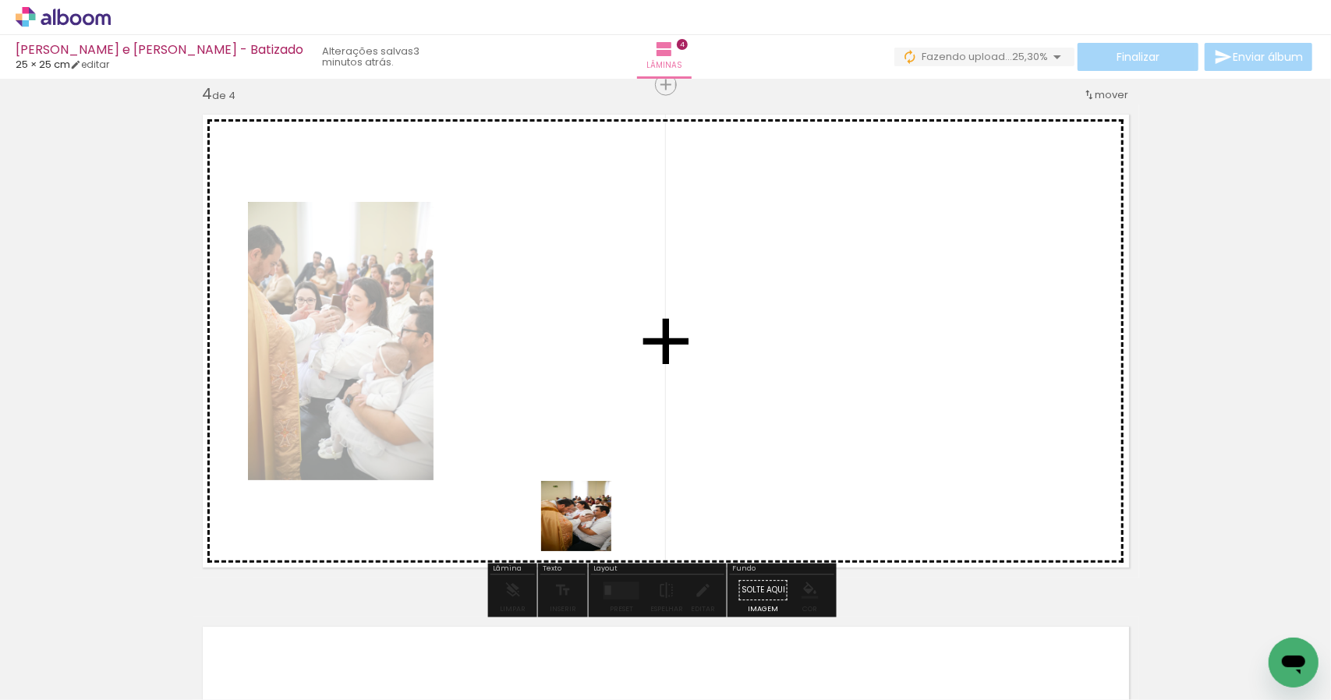
drag, startPoint x: 576, startPoint y: 607, endPoint x: 974, endPoint y: 600, distance: 397.7
click at [614, 396] on quentale-workspace at bounding box center [665, 350] width 1331 height 700
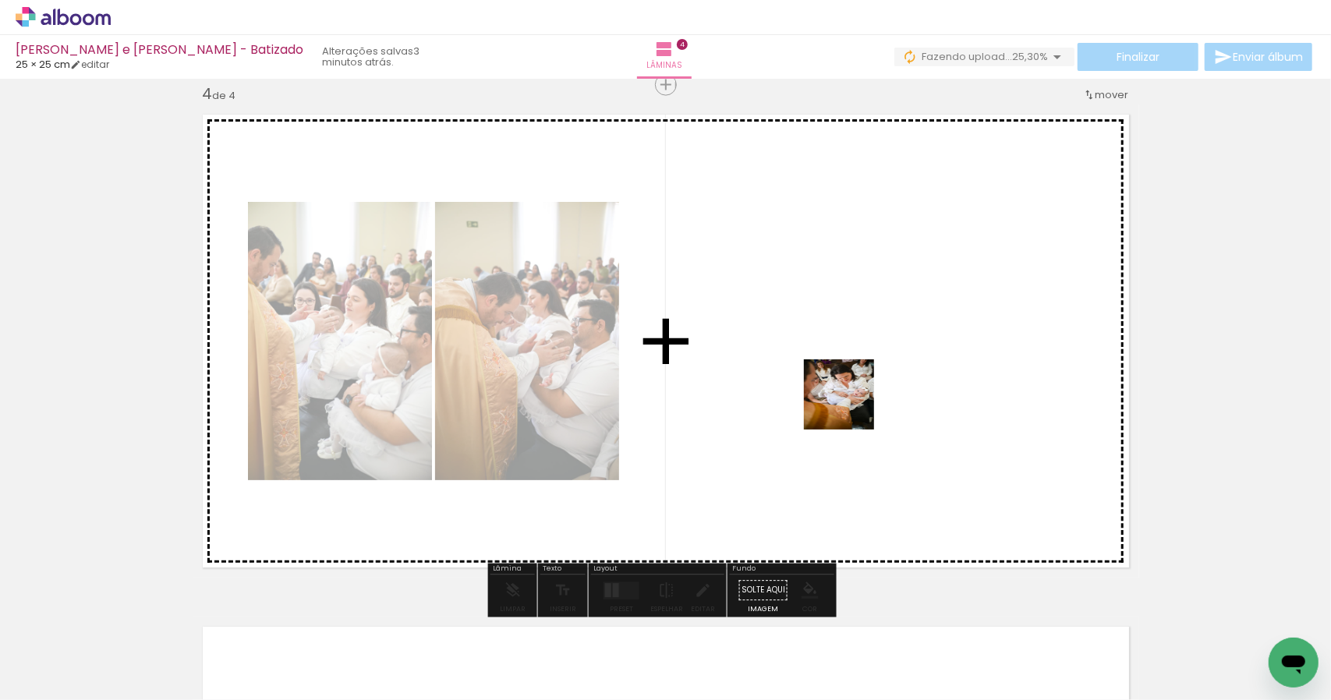
drag, startPoint x: 842, startPoint y: 667, endPoint x: 1029, endPoint y: 653, distance: 187.7
click at [851, 409] on quentale-workspace at bounding box center [665, 350] width 1331 height 700
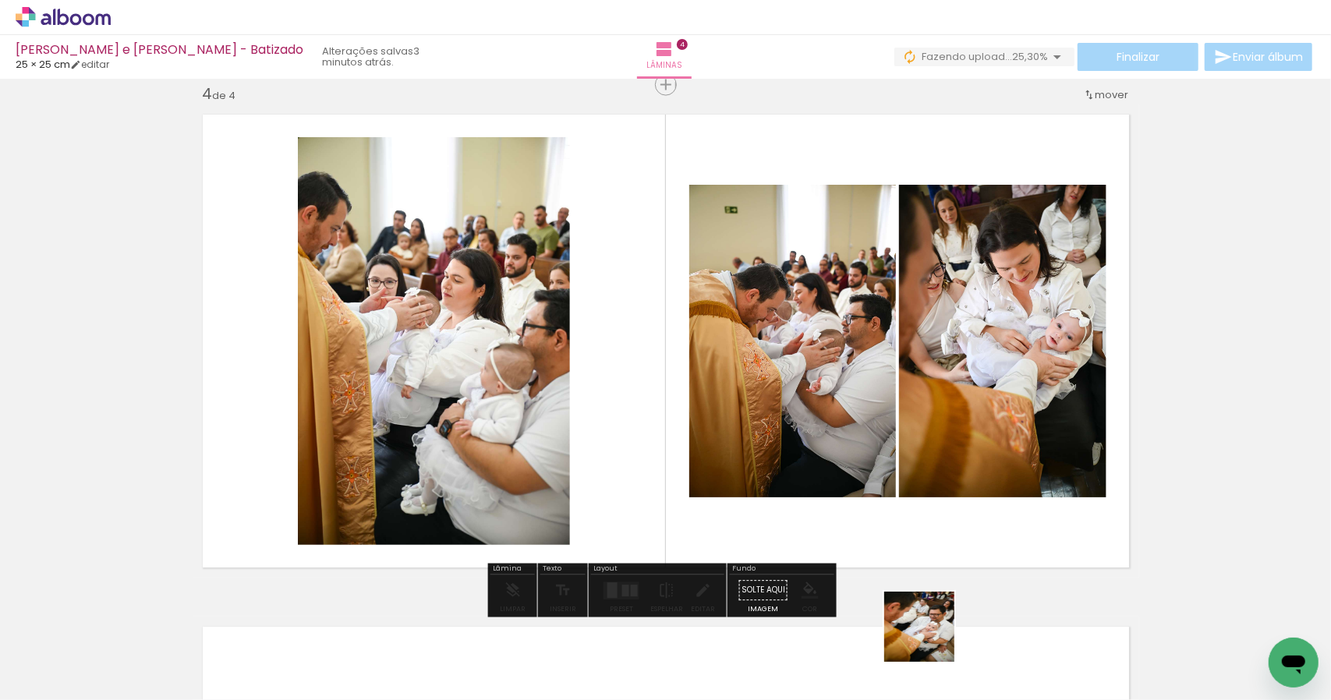
drag, startPoint x: 931, startPoint y: 639, endPoint x: 928, endPoint y: 442, distance: 196.5
click at [940, 451] on quentale-workspace at bounding box center [665, 350] width 1331 height 700
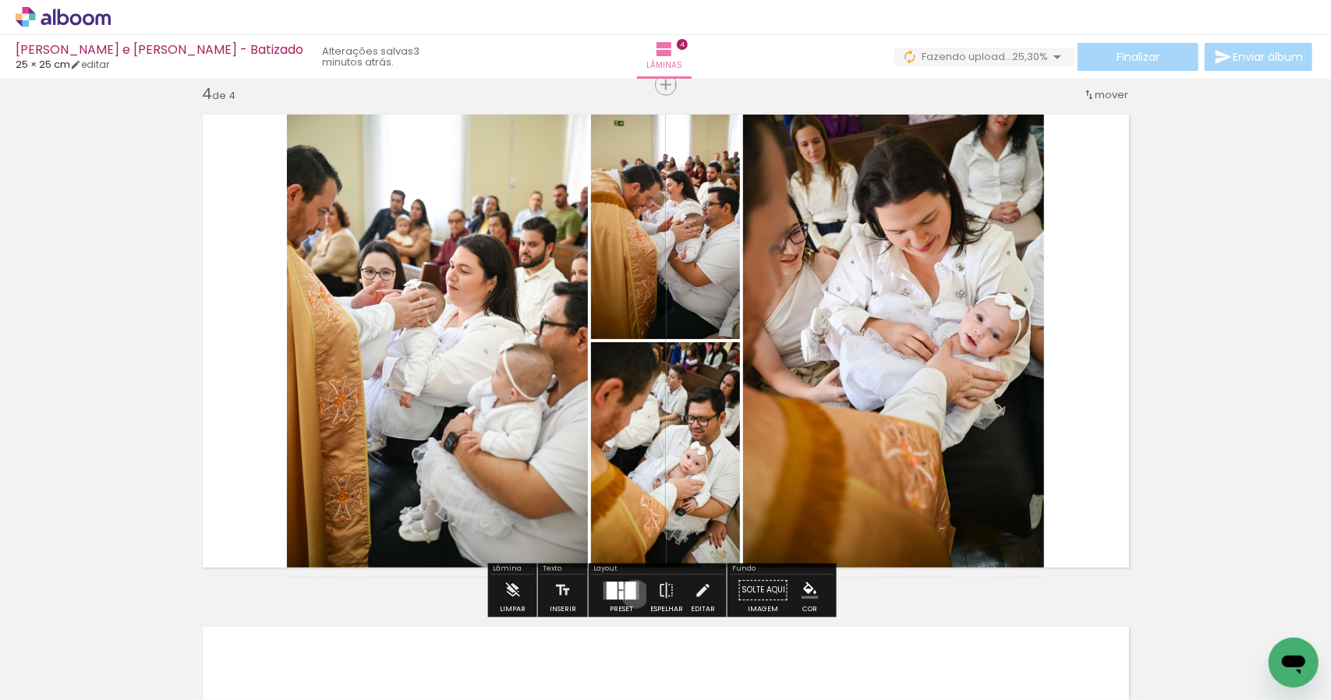
click at [632, 592] on div at bounding box center [630, 591] width 11 height 18
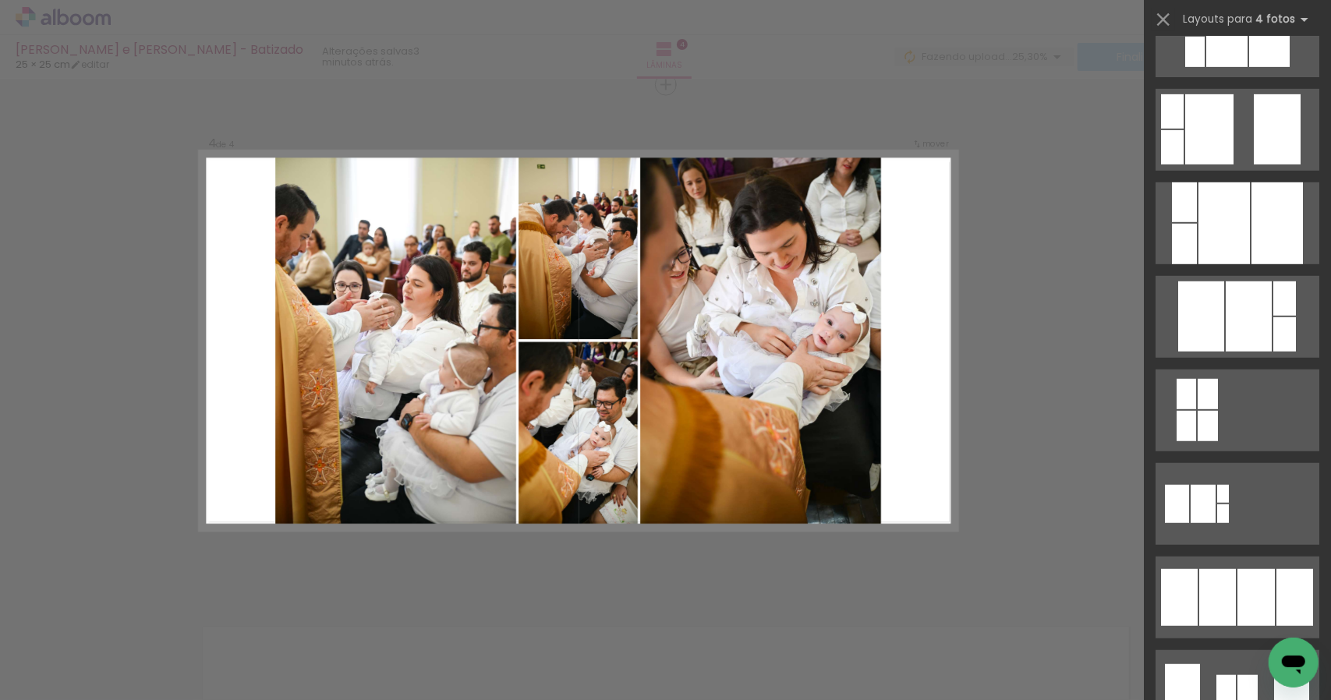
scroll to position [528, 0]
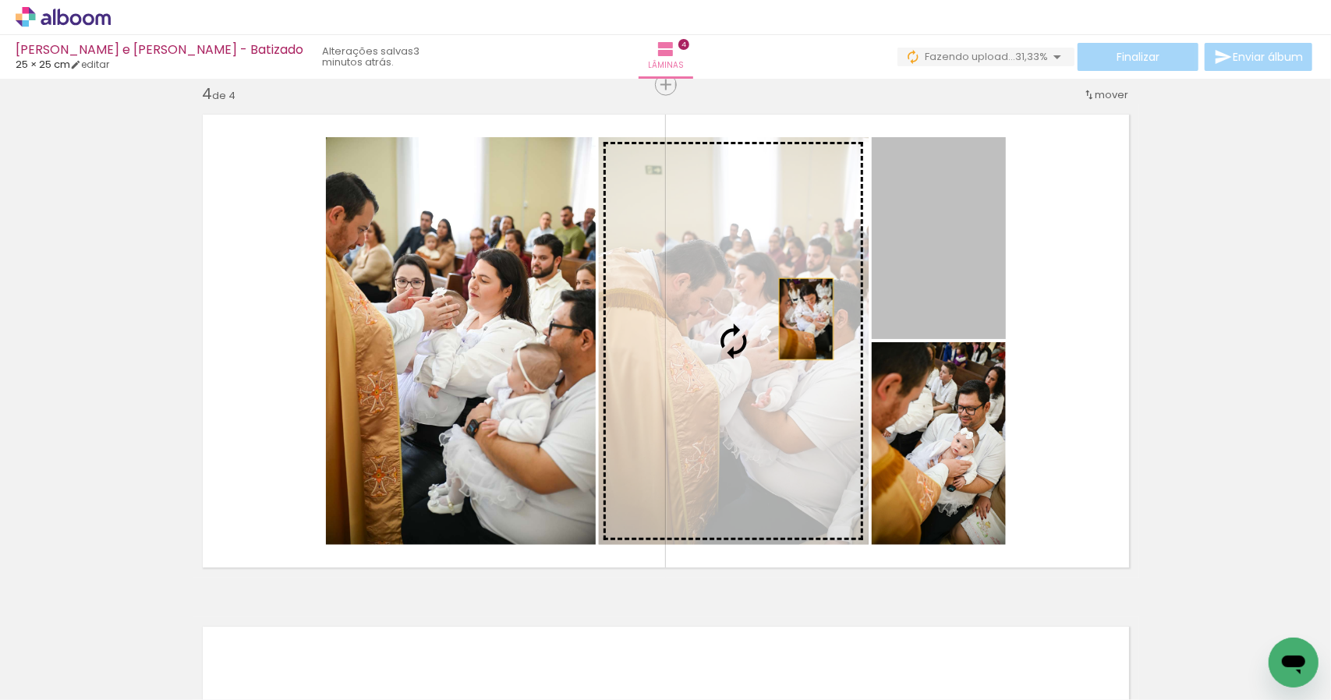
drag, startPoint x: 947, startPoint y: 266, endPoint x: 717, endPoint y: 358, distance: 247.0
click at [0, 0] on slot at bounding box center [0, 0] width 0 height 0
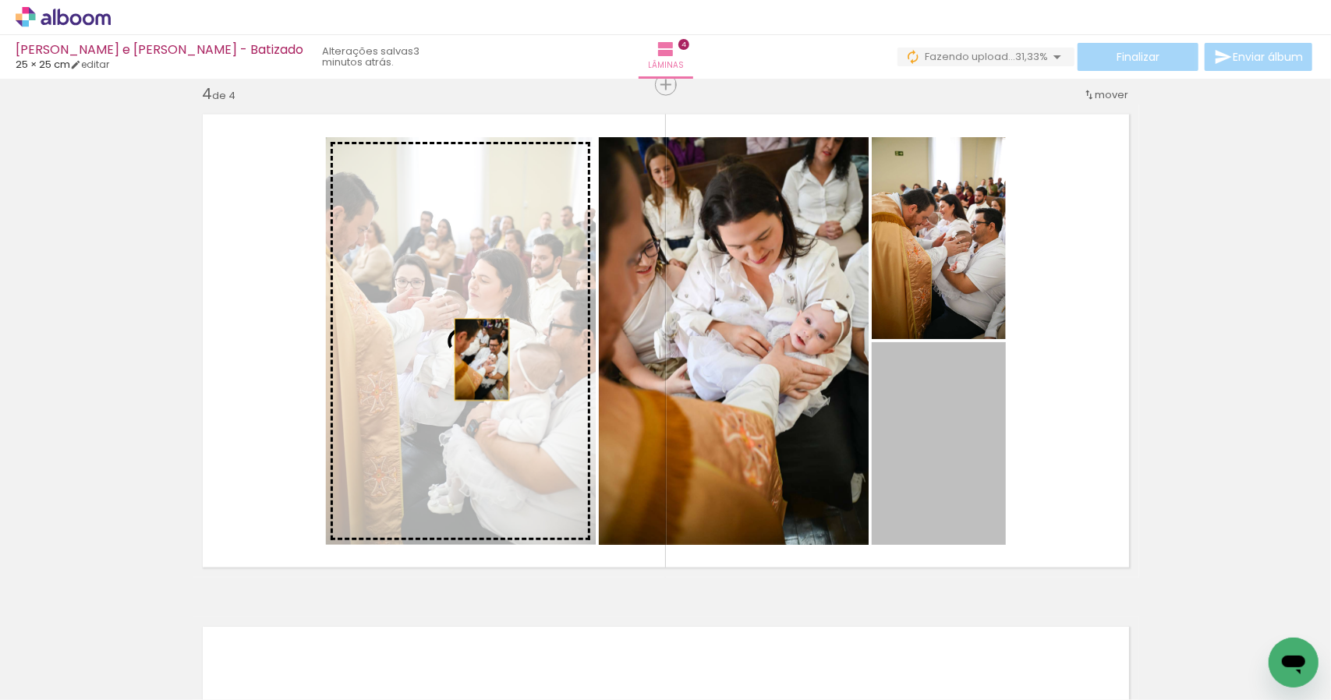
drag, startPoint x: 952, startPoint y: 473, endPoint x: 489, endPoint y: 363, distance: 476.2
click at [0, 0] on slot at bounding box center [0, 0] width 0 height 0
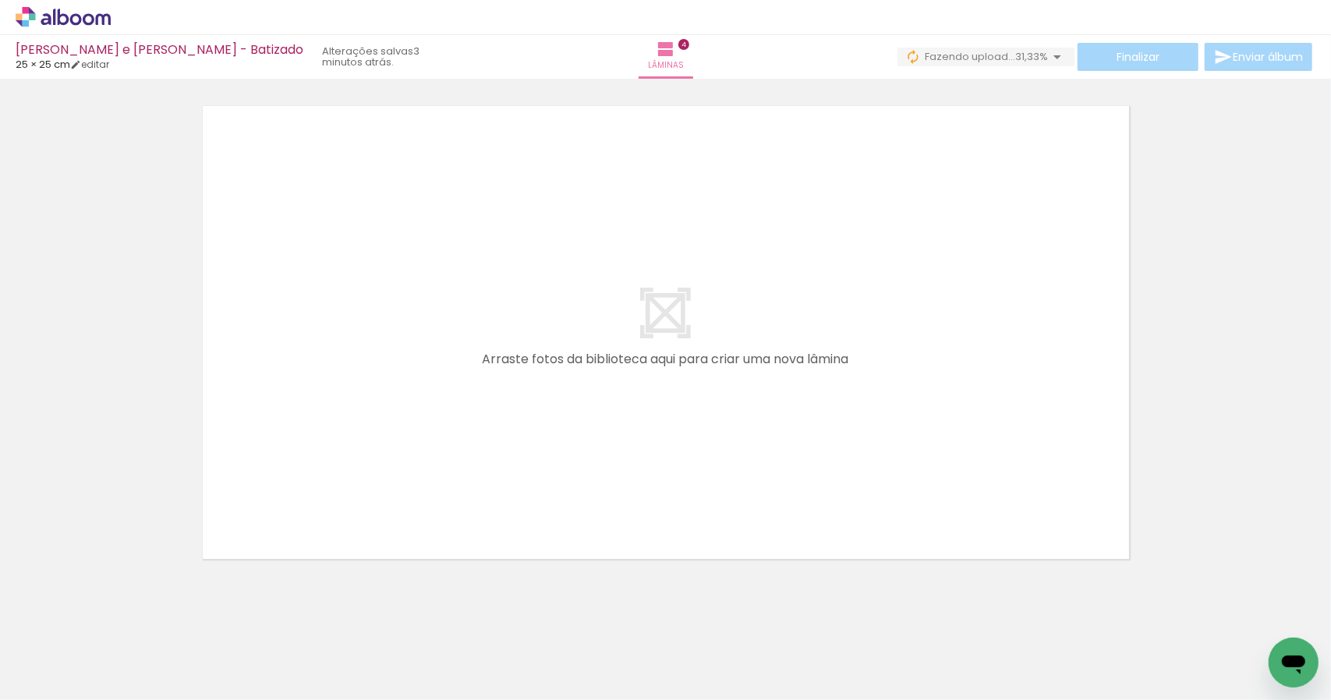
scroll to position [2090, 0]
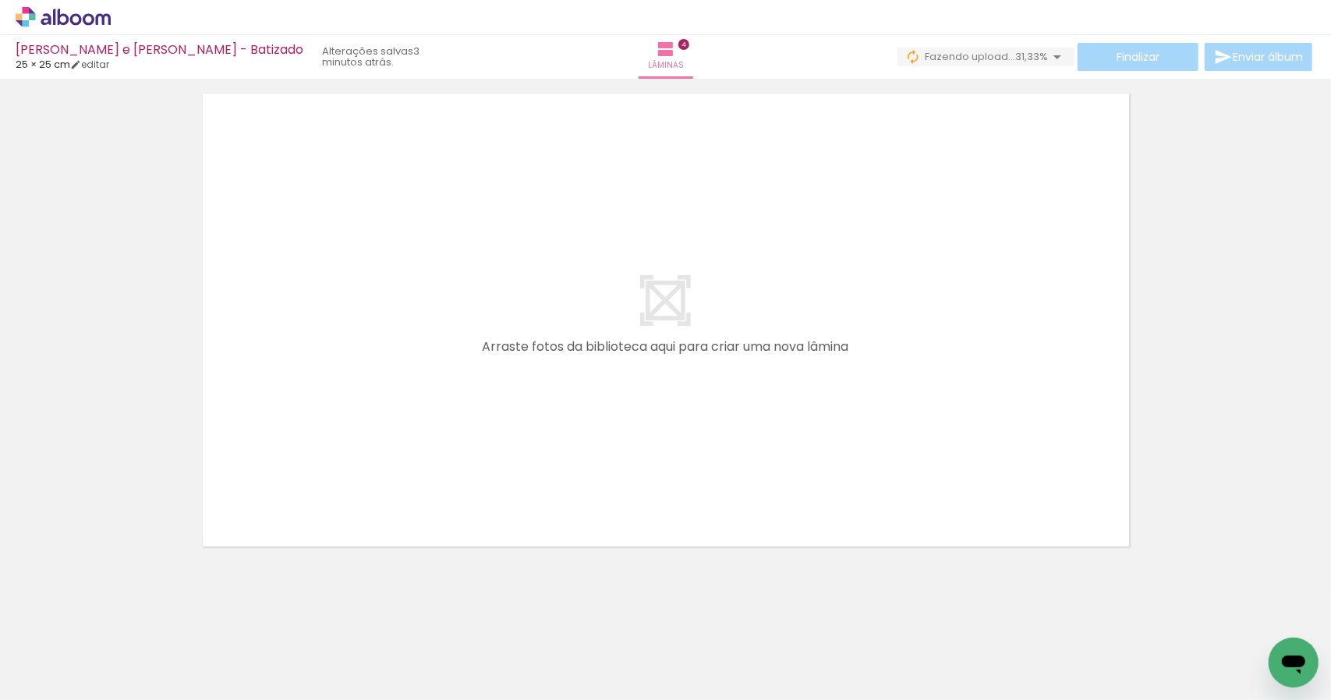
drag, startPoint x: 1007, startPoint y: 653, endPoint x: 1087, endPoint y: 668, distance: 81.1
click at [944, 476] on quentale-workspace at bounding box center [665, 350] width 1331 height 700
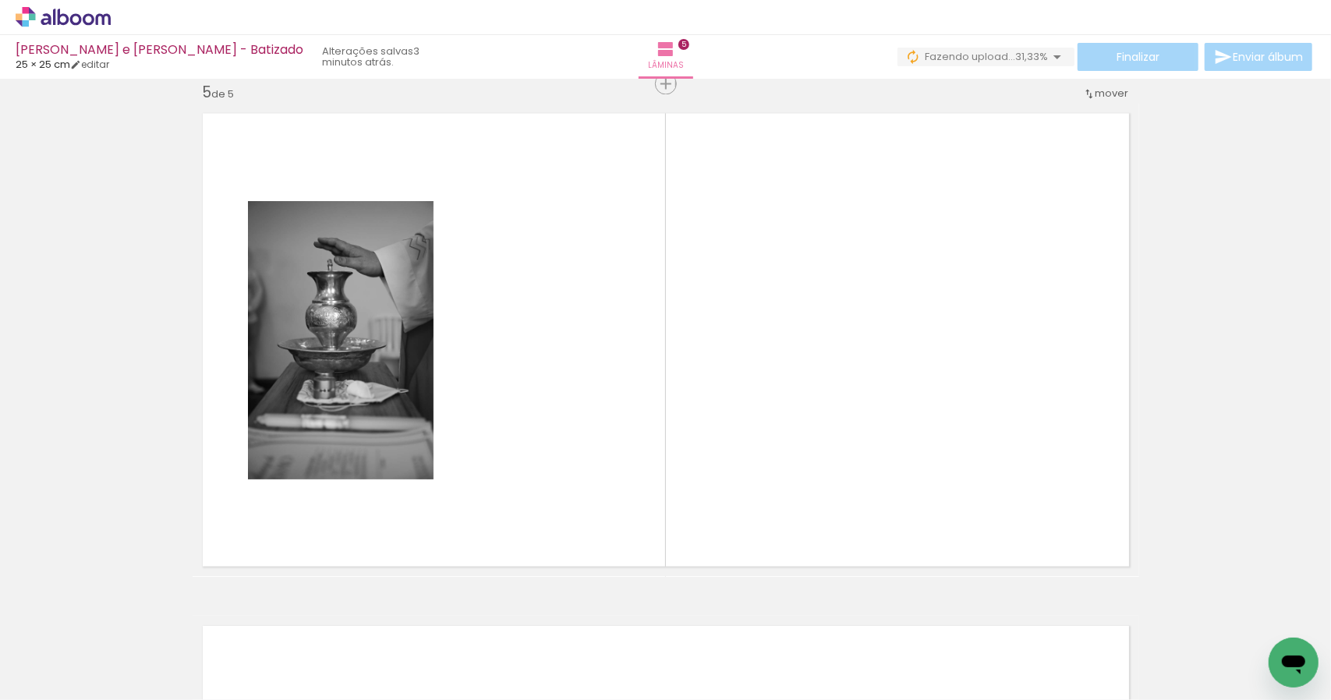
scroll to position [2069, 0]
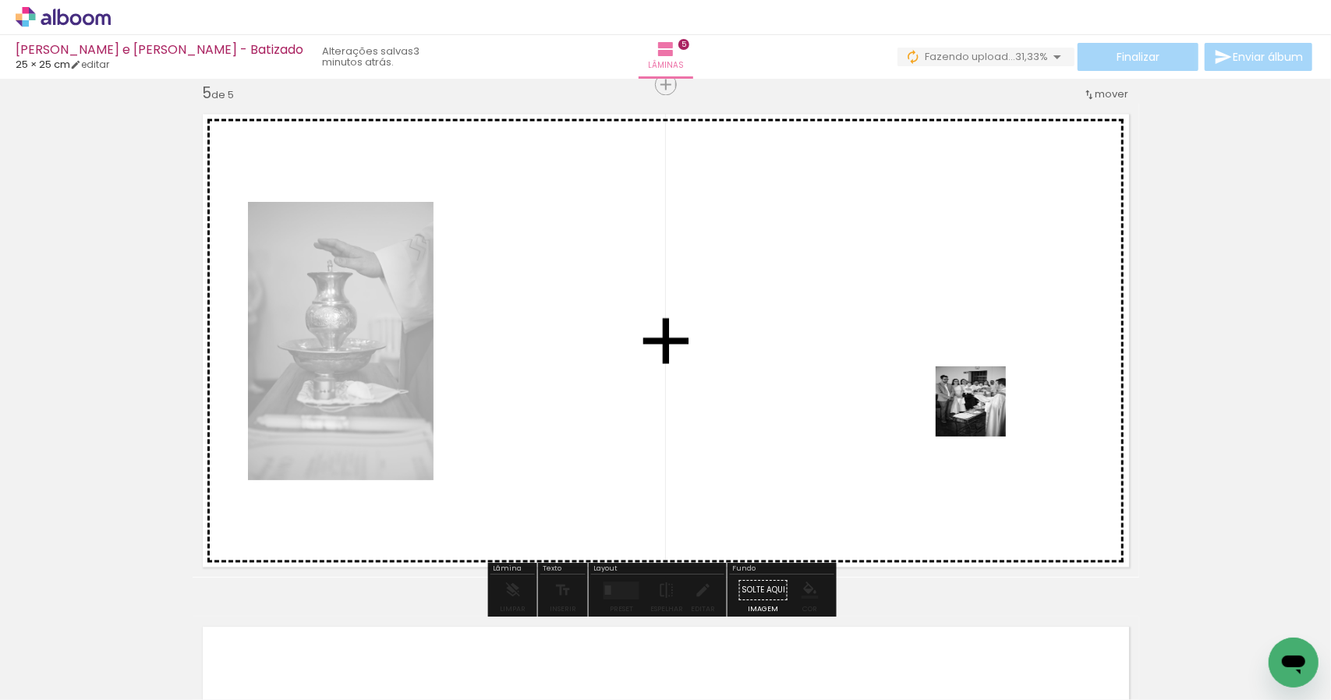
drag, startPoint x: 1096, startPoint y: 664, endPoint x: 962, endPoint y: 505, distance: 208.1
click at [986, 413] on quentale-workspace at bounding box center [665, 350] width 1331 height 700
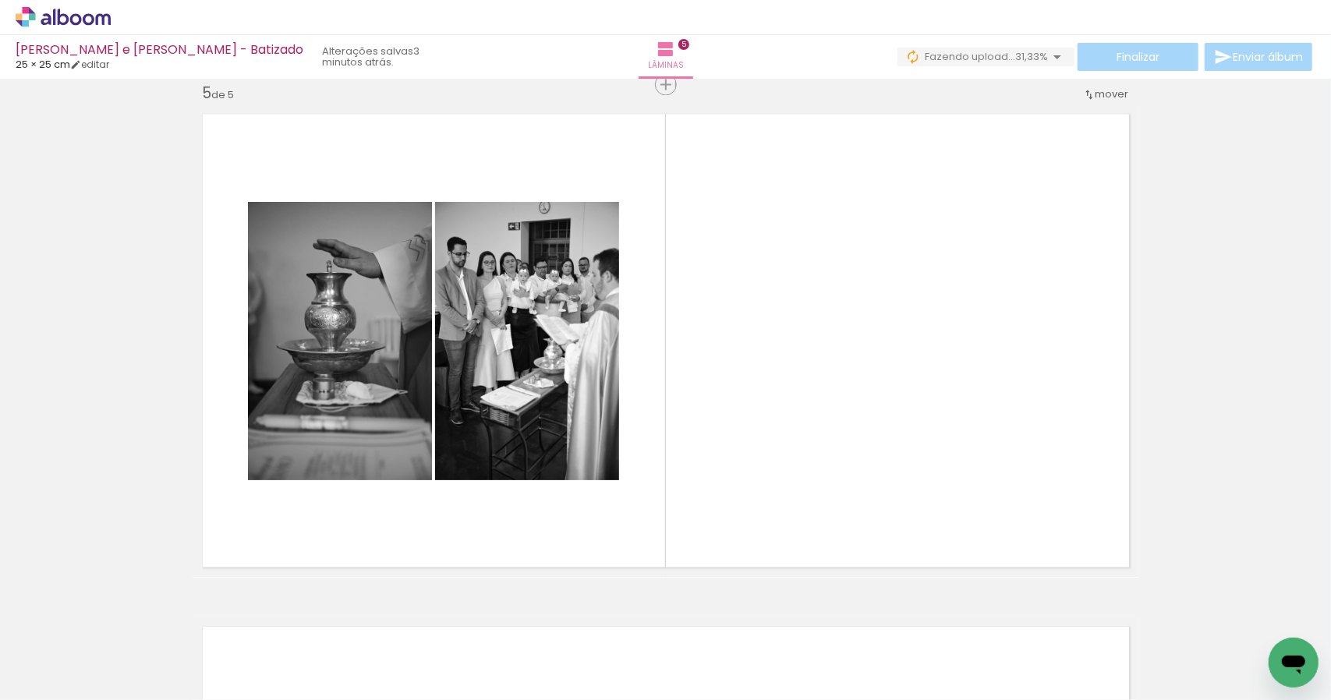
scroll to position [0, 1590]
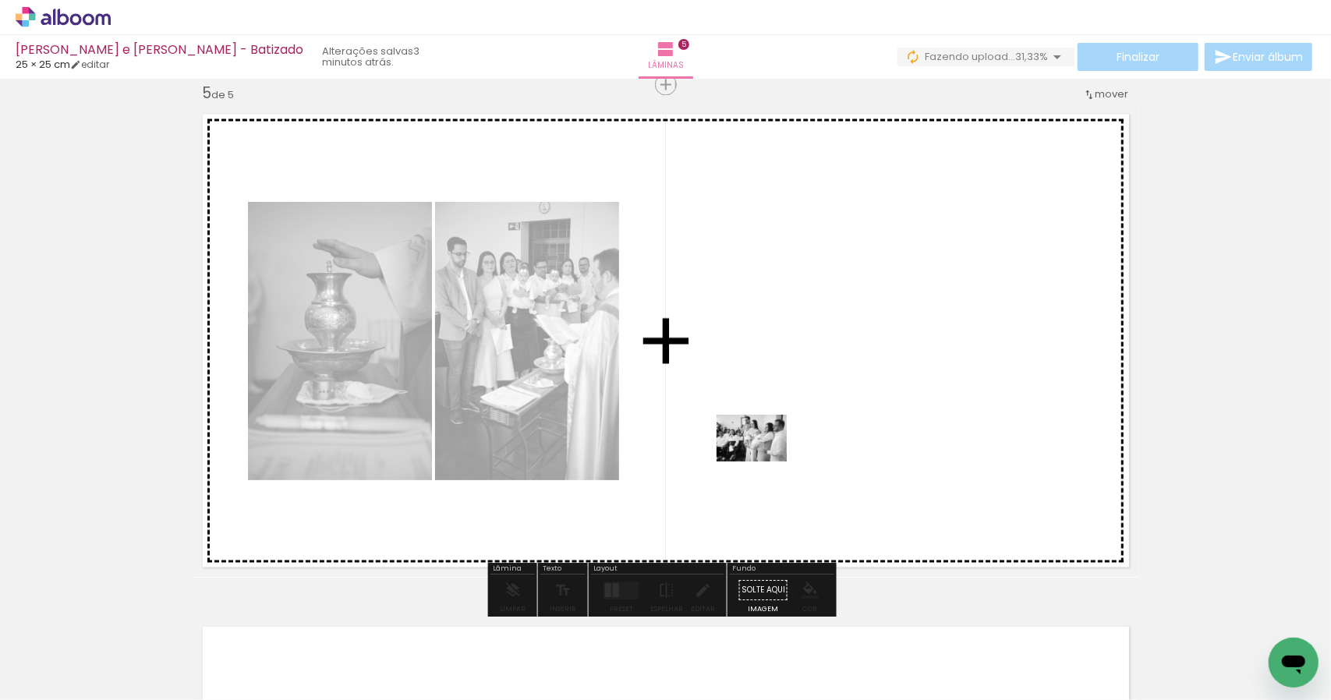
drag, startPoint x: 678, startPoint y: 667, endPoint x: 766, endPoint y: 462, distance: 222.2
click at [766, 462] on quentale-workspace at bounding box center [665, 350] width 1331 height 700
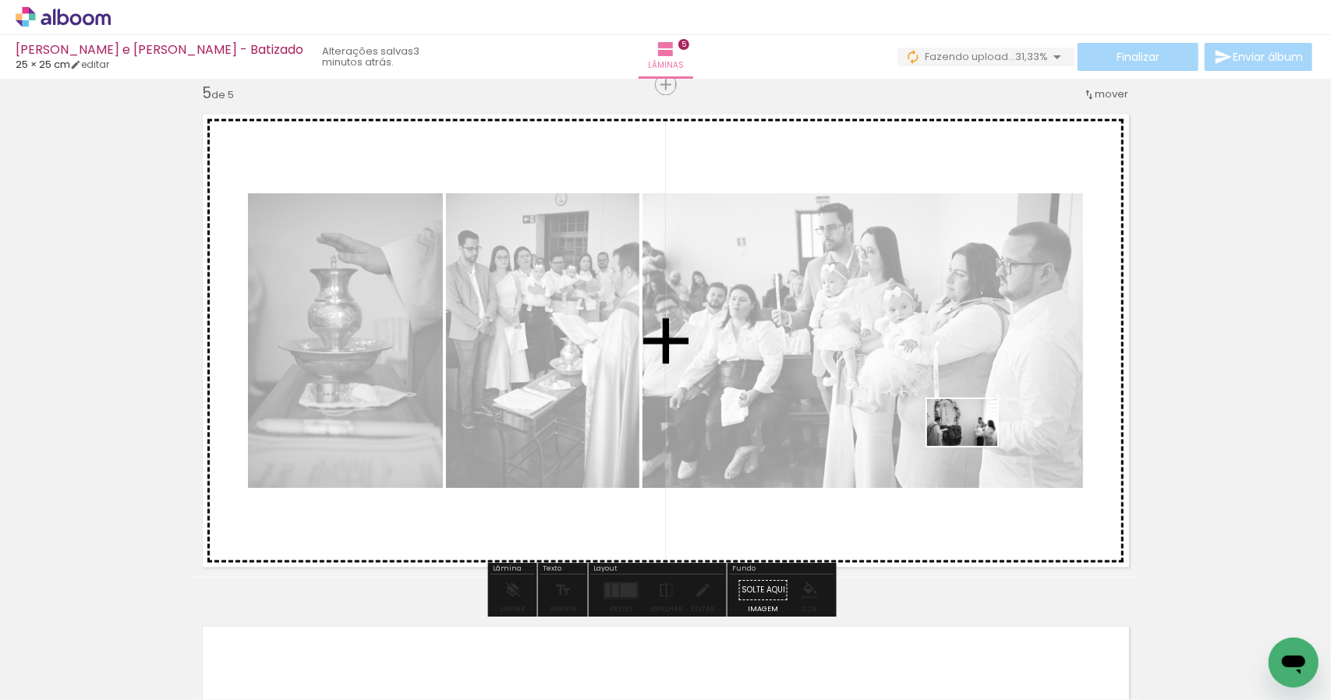
drag, startPoint x: 1014, startPoint y: 640, endPoint x: 984, endPoint y: 453, distance: 189.5
click at [977, 446] on quentale-workspace at bounding box center [665, 350] width 1331 height 700
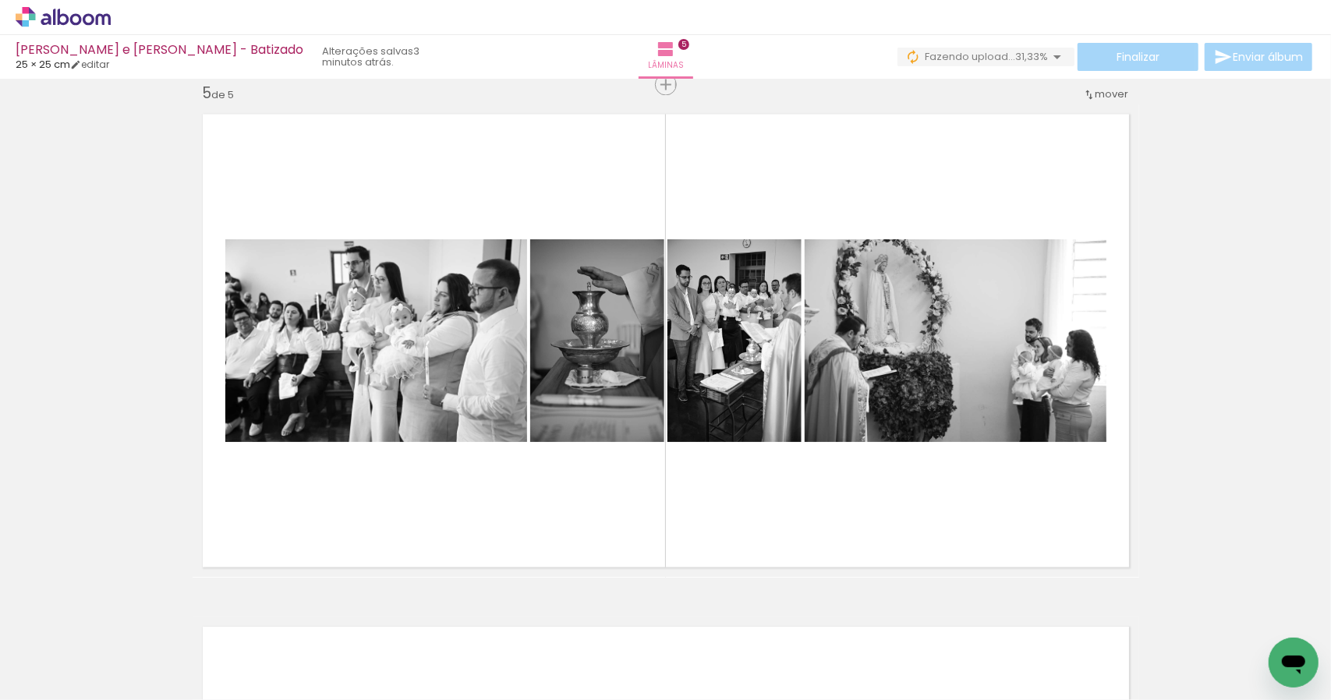
scroll to position [0, 0]
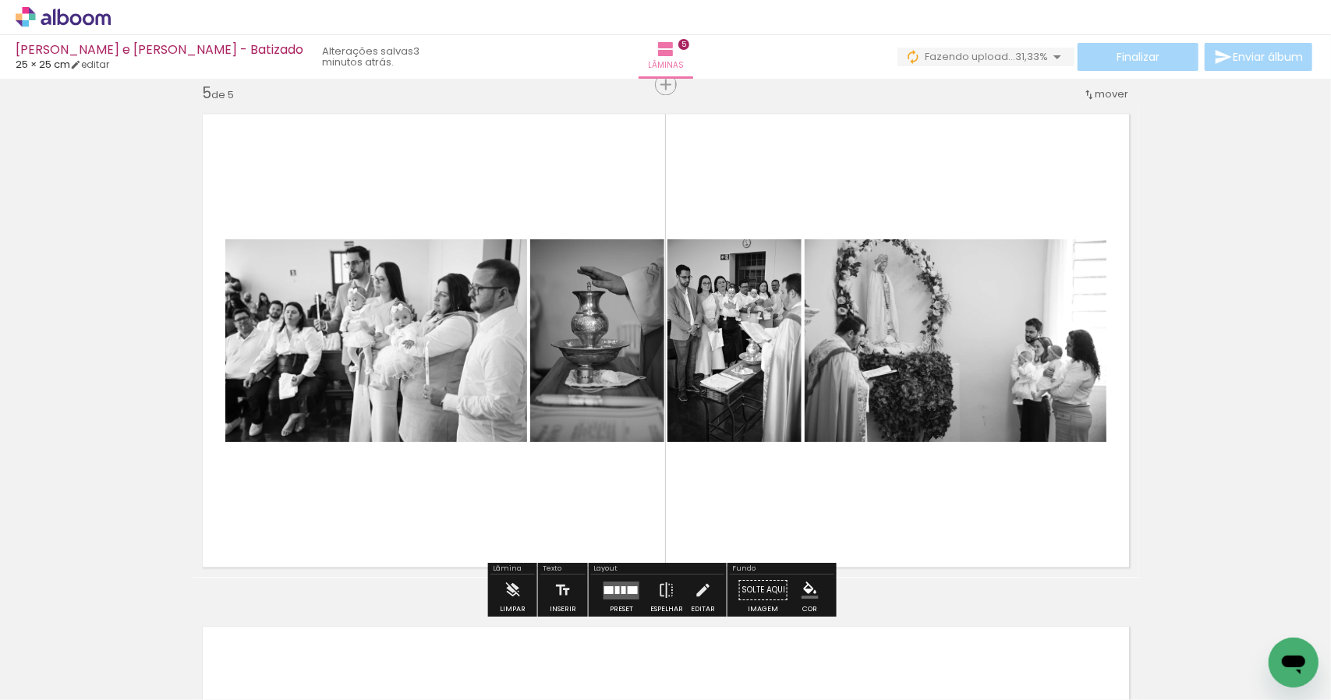
click at [615, 590] on div at bounding box center [617, 590] width 5 height 8
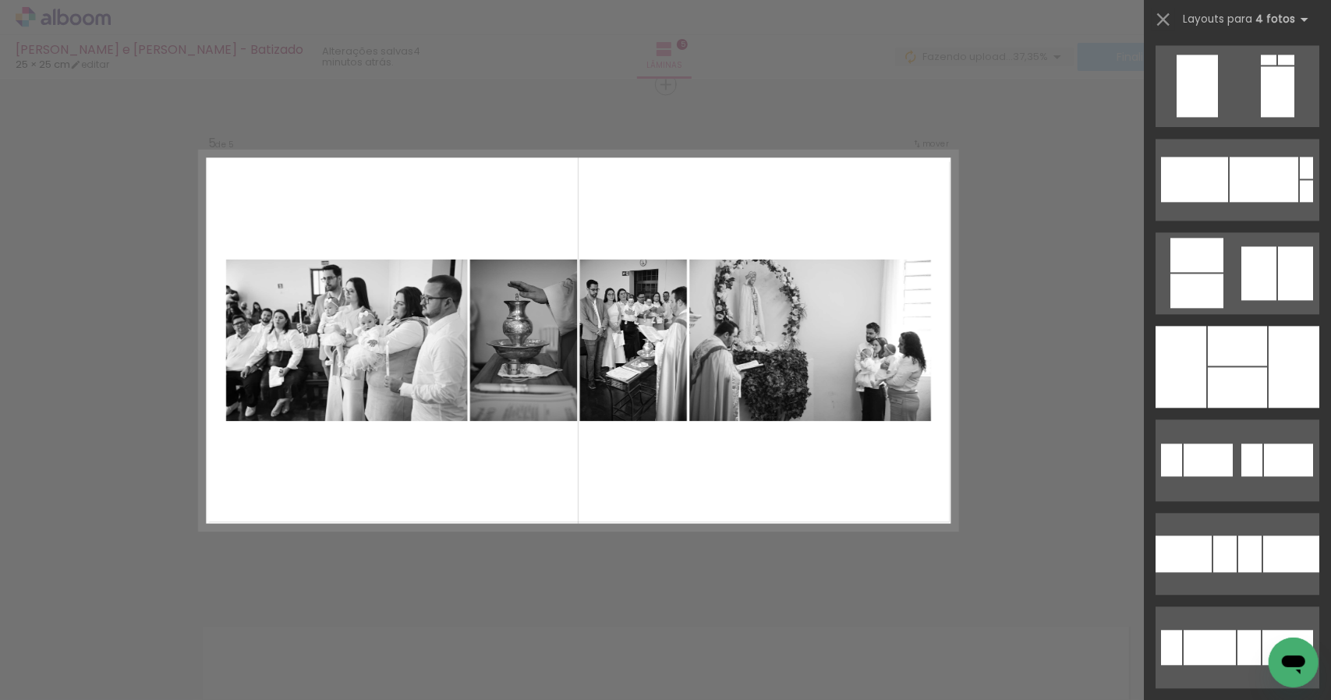
scroll to position [2456, 0]
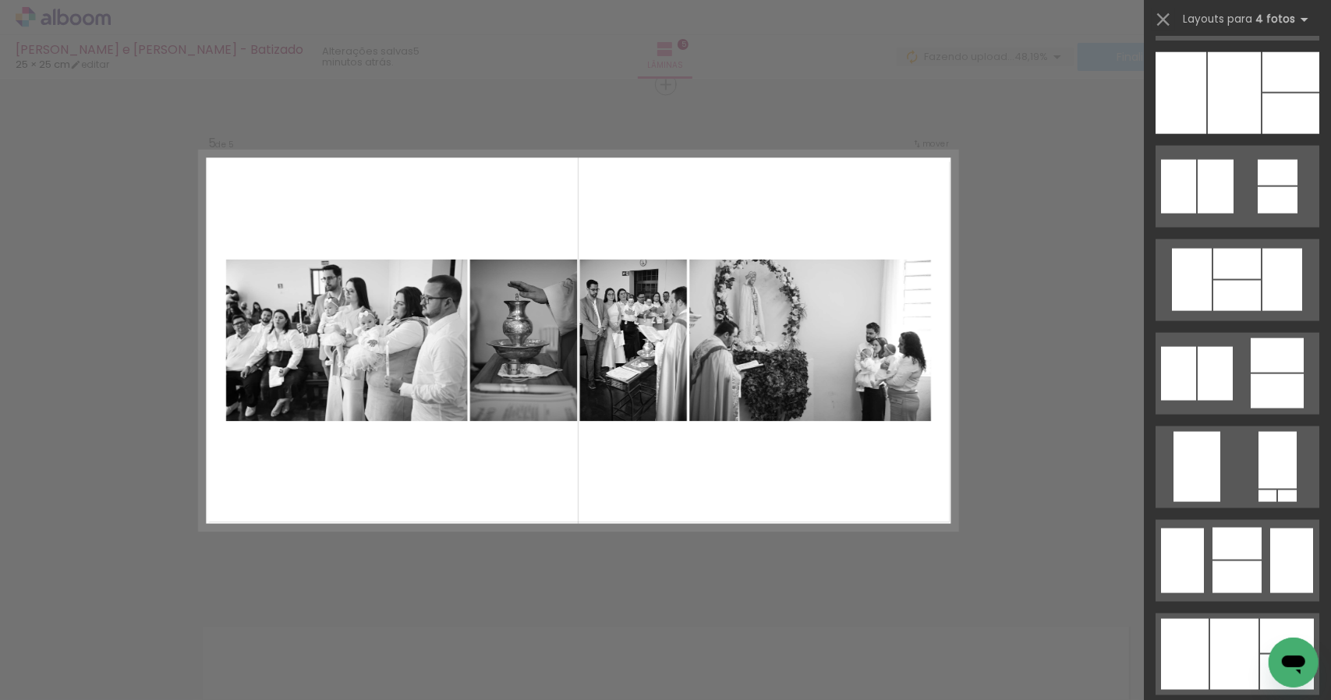
scroll to position [1285, 0]
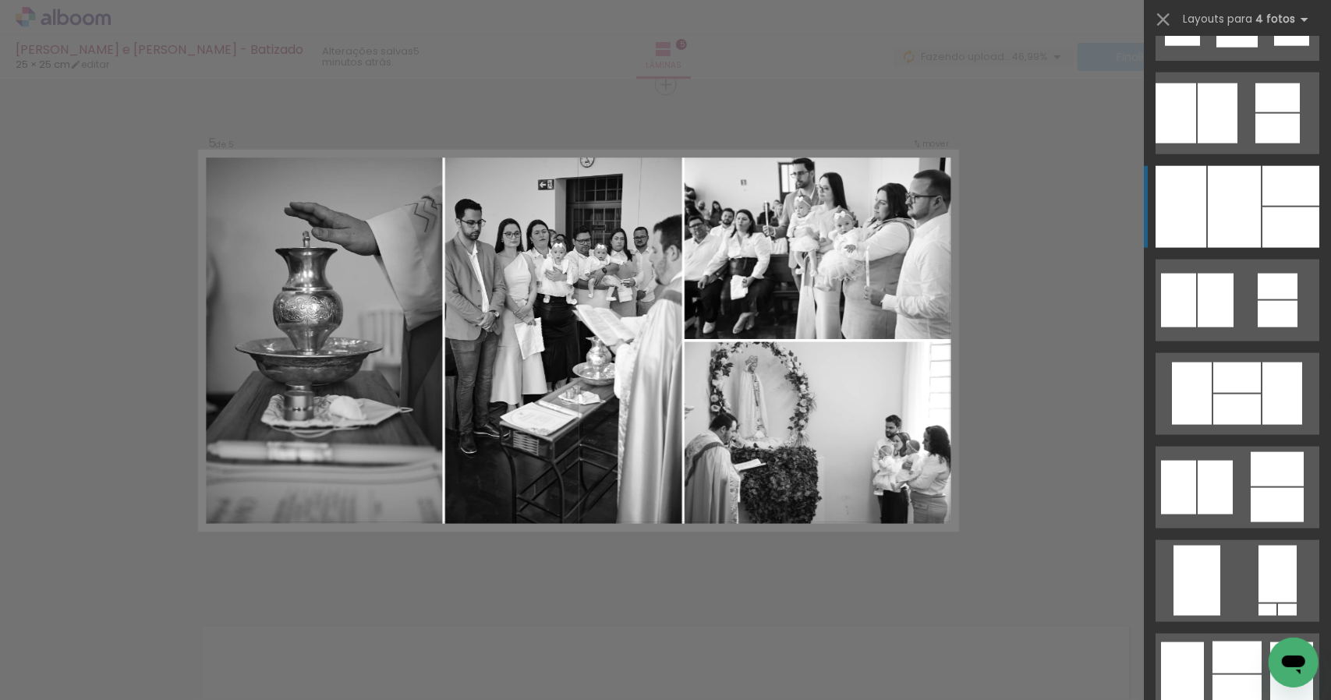
click at [1251, 201] on div at bounding box center [1234, 207] width 53 height 82
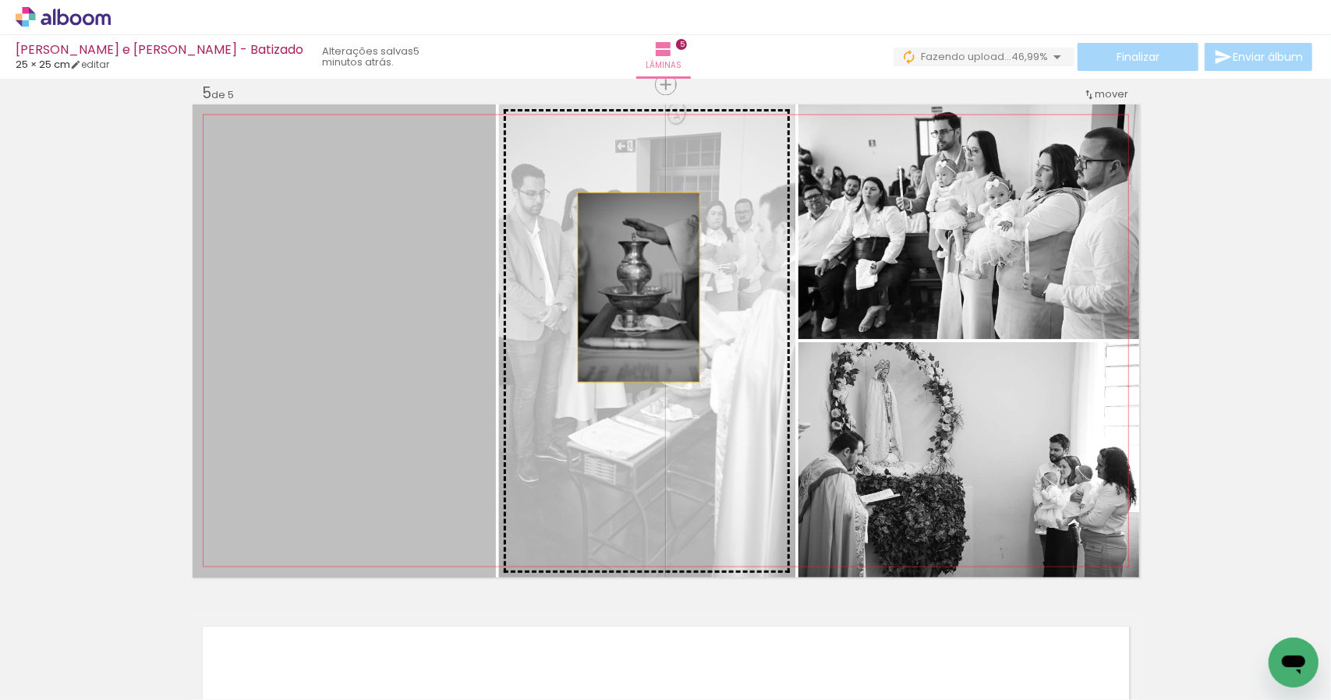
drag, startPoint x: 415, startPoint y: 278, endPoint x: 647, endPoint y: 282, distance: 232.4
click at [0, 0] on slot at bounding box center [0, 0] width 0 height 0
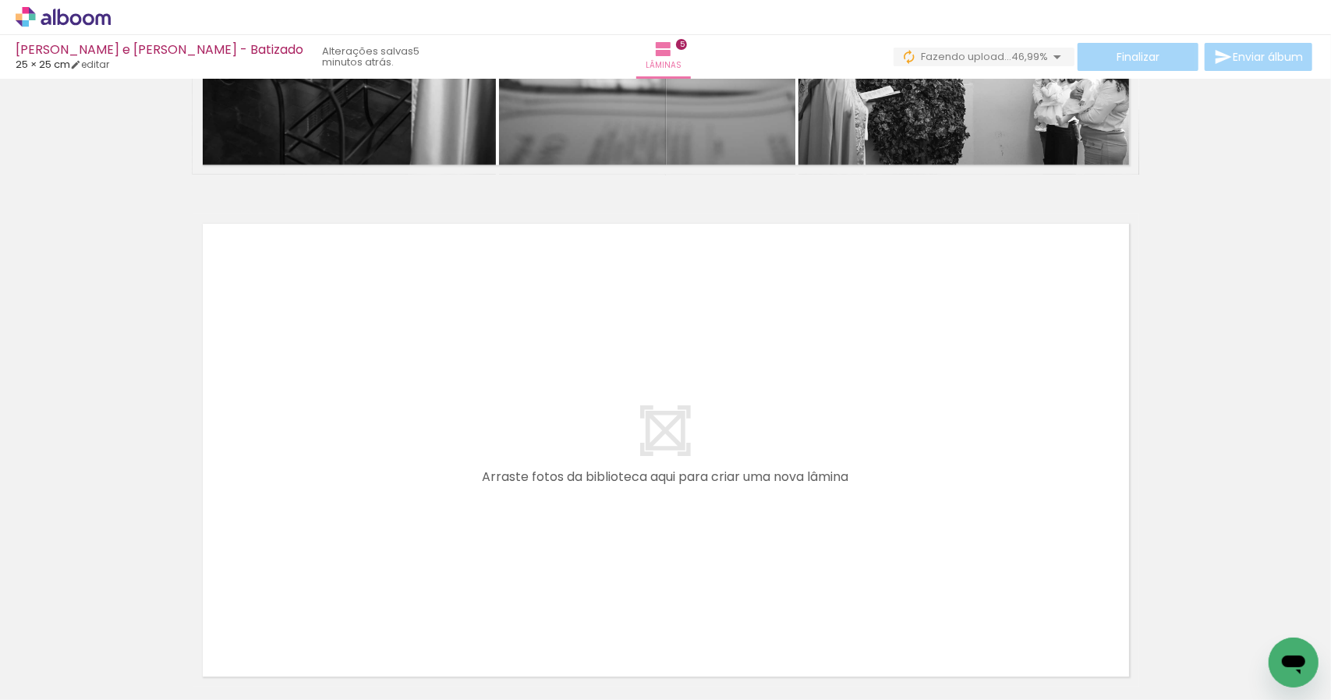
scroll to position [0, 1231]
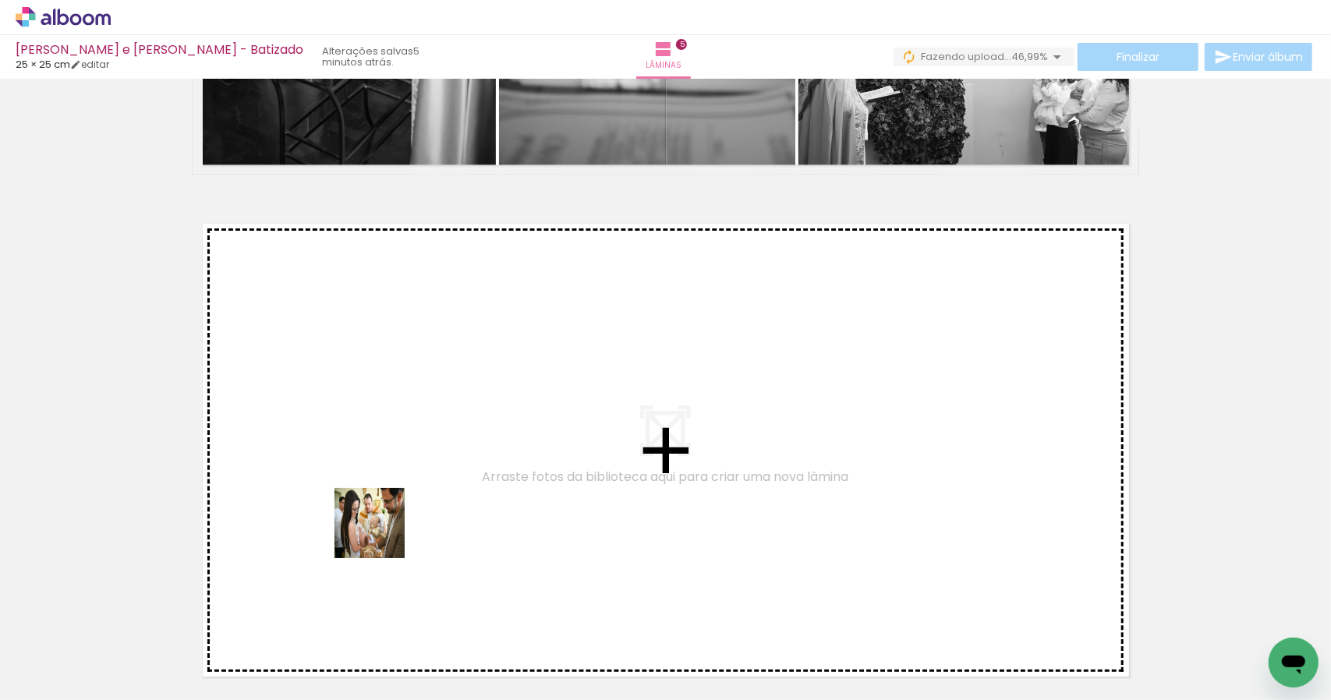
drag, startPoint x: 332, startPoint y: 652, endPoint x: 423, endPoint y: 469, distance: 204.4
click at [423, 469] on quentale-workspace at bounding box center [665, 350] width 1331 height 700
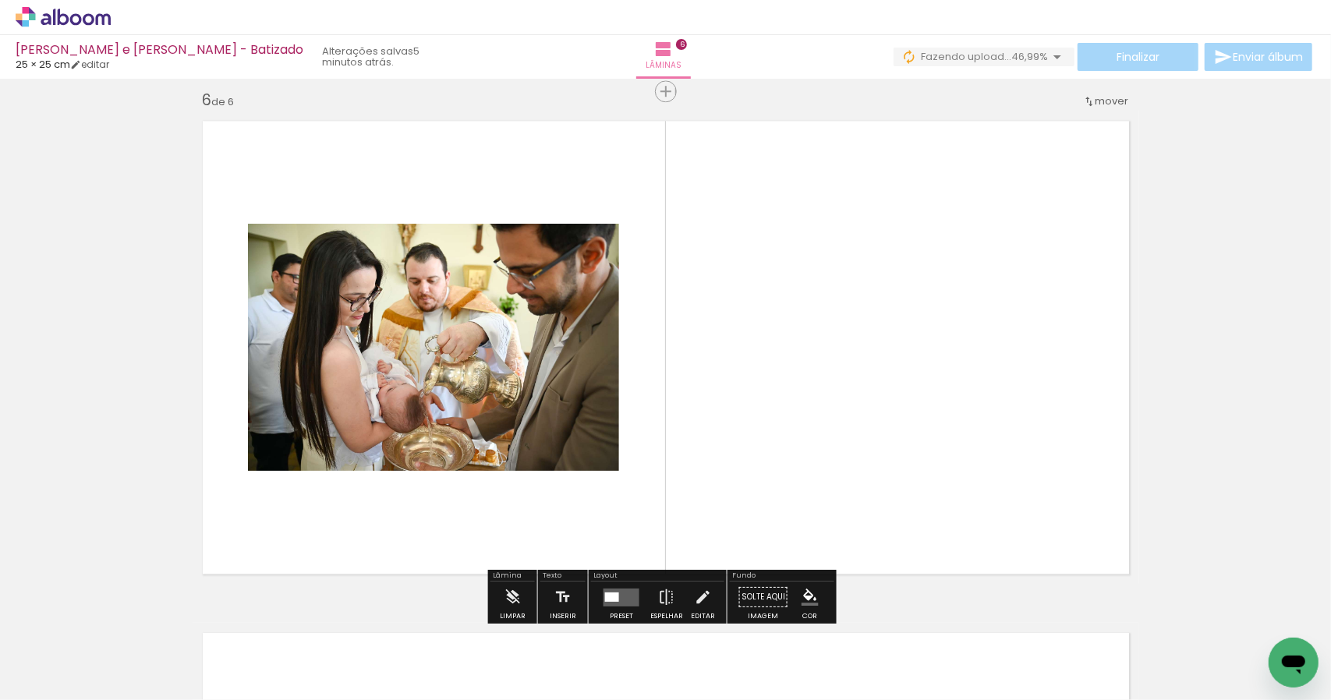
scroll to position [2581, 0]
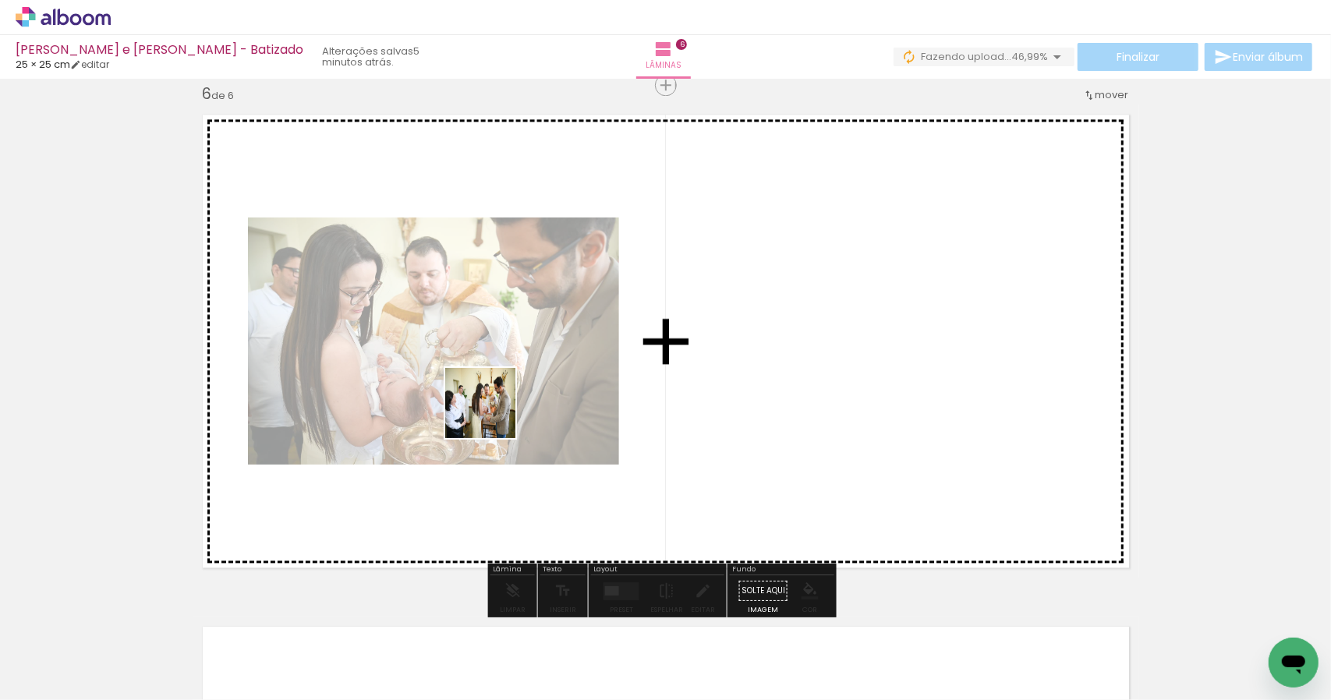
drag, startPoint x: 421, startPoint y: 652, endPoint x: 480, endPoint y: 423, distance: 236.0
click at [494, 414] on quentale-workspace at bounding box center [665, 350] width 1331 height 700
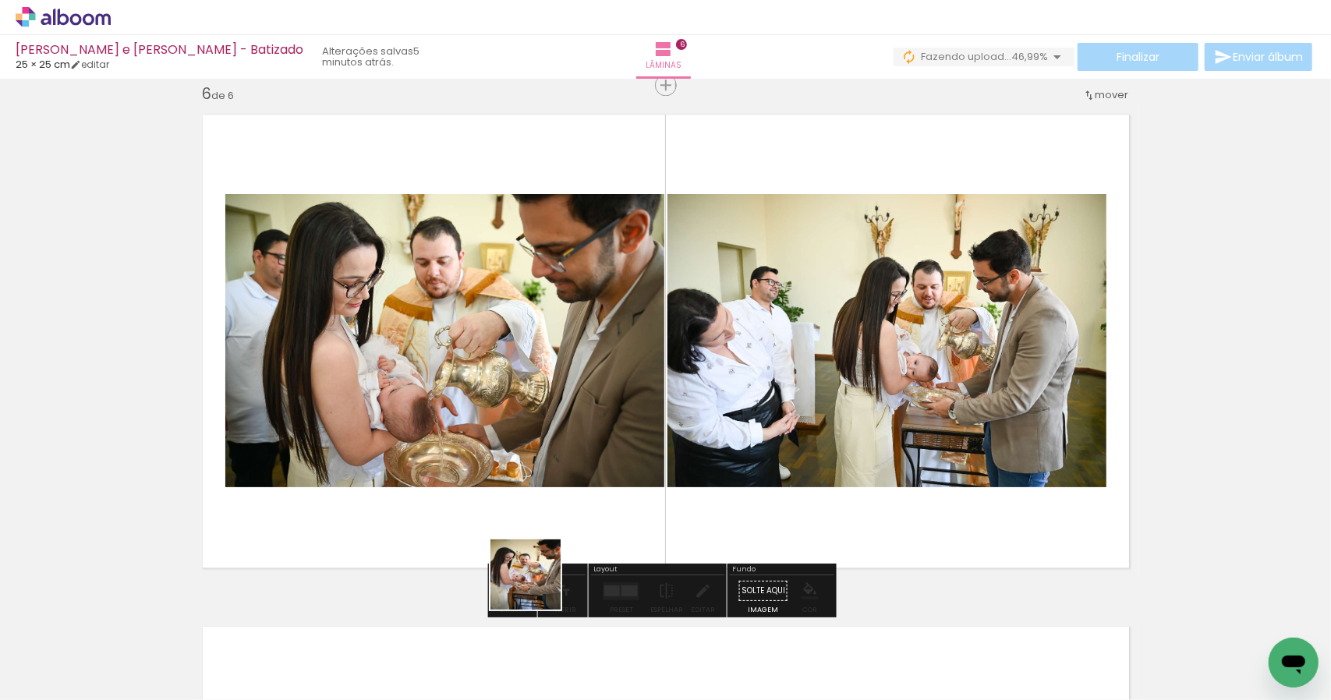
drag, startPoint x: 526, startPoint y: 611, endPoint x: 591, endPoint y: 391, distance: 229.4
click at [612, 392] on quentale-workspace at bounding box center [665, 350] width 1331 height 700
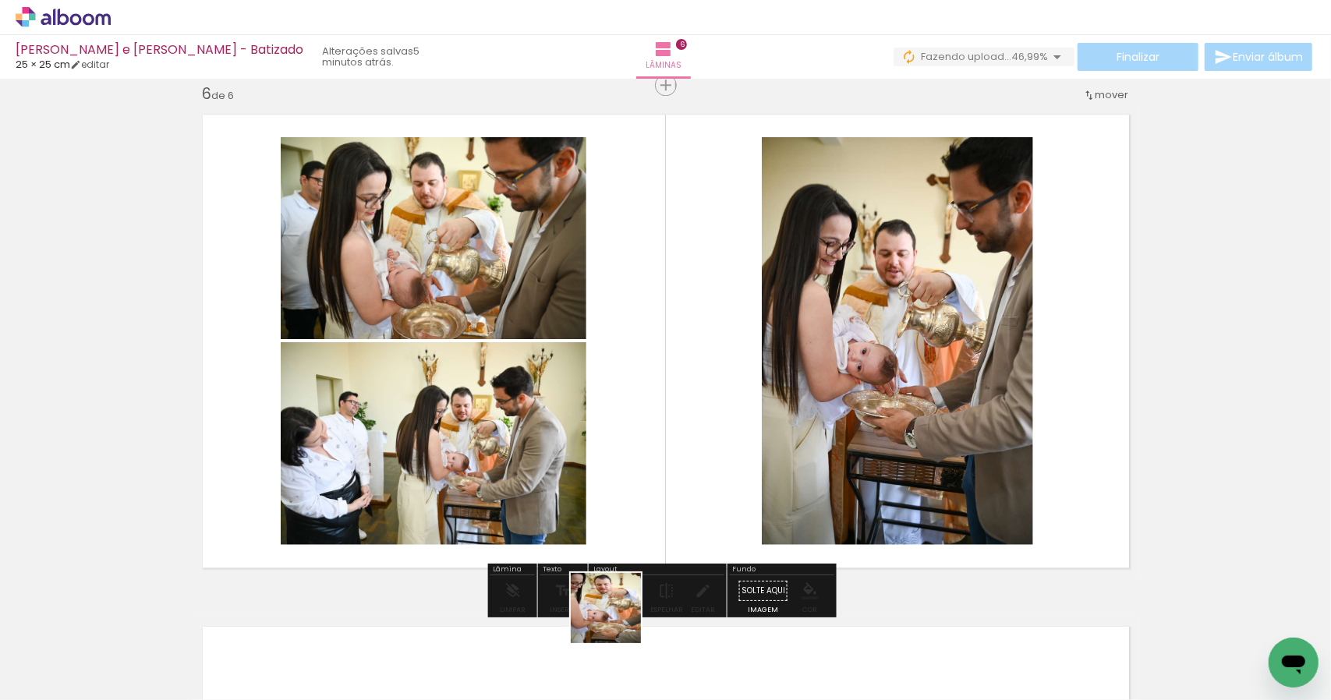
drag, startPoint x: 592, startPoint y: 670, endPoint x: 644, endPoint y: 435, distance: 240.5
click at [675, 451] on quentale-workspace at bounding box center [665, 350] width 1331 height 700
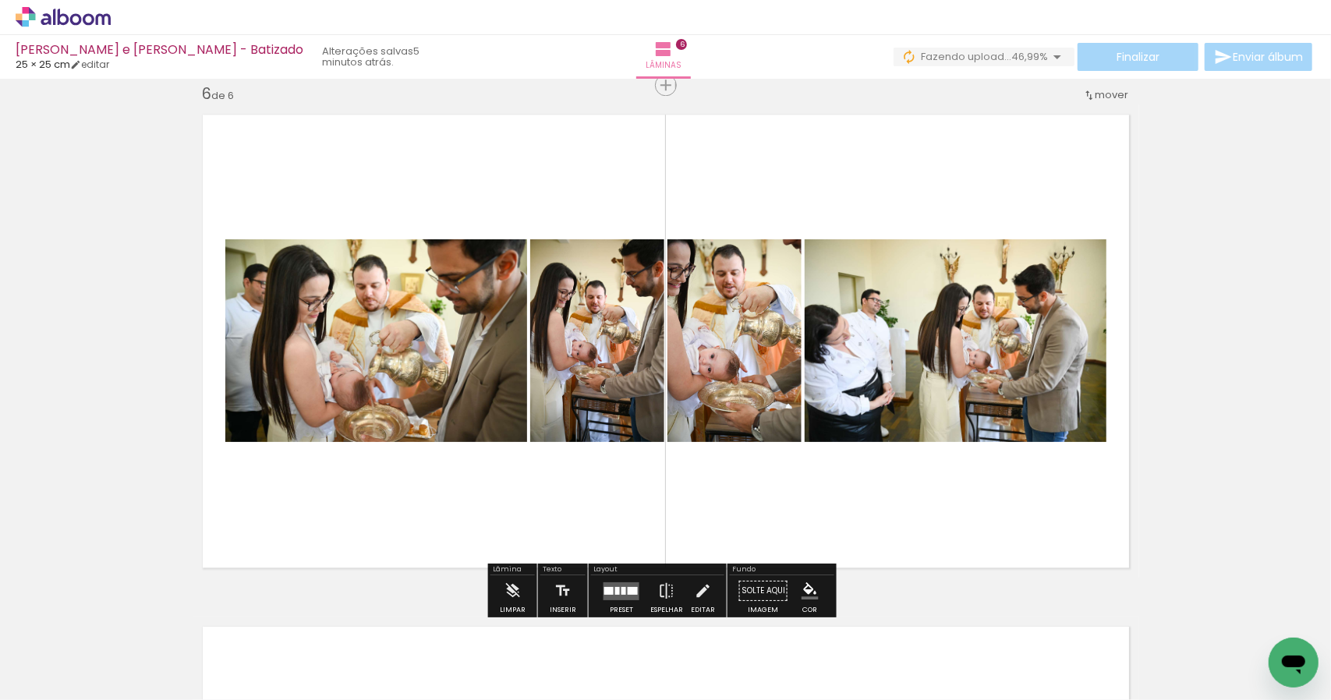
click at [622, 592] on quentale-layouter at bounding box center [622, 591] width 36 height 18
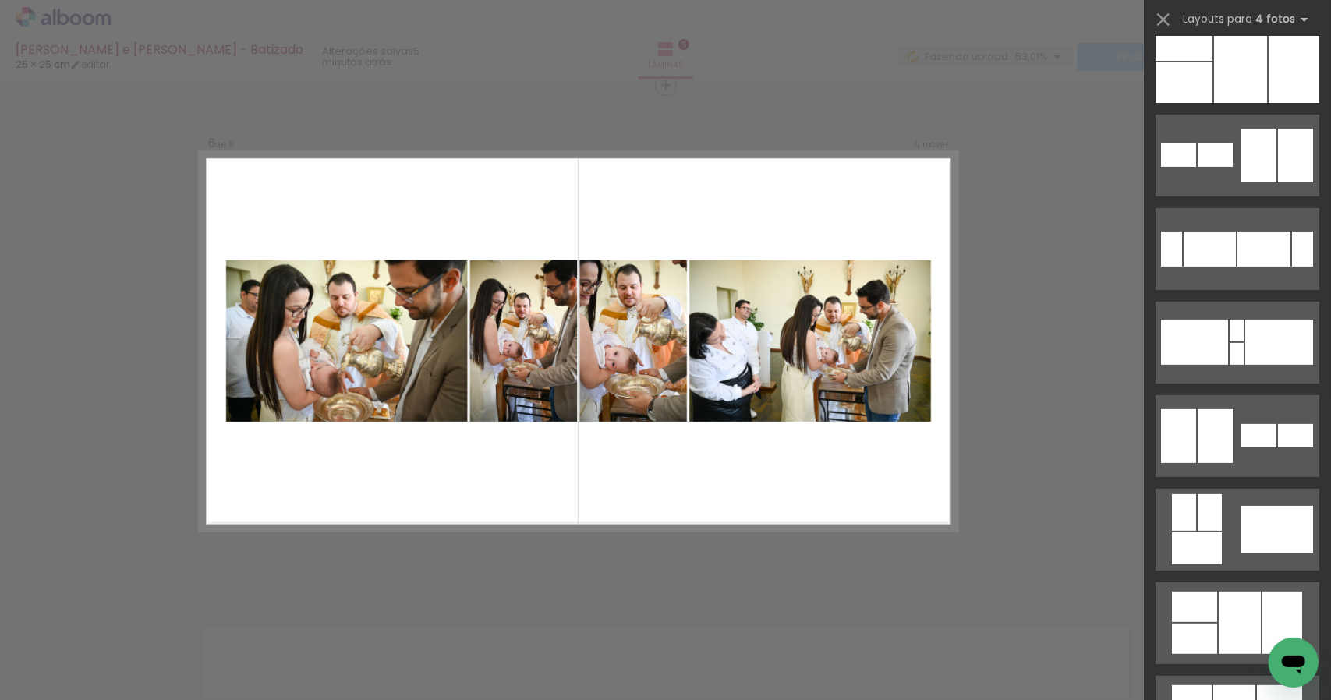
scroll to position [328, 0]
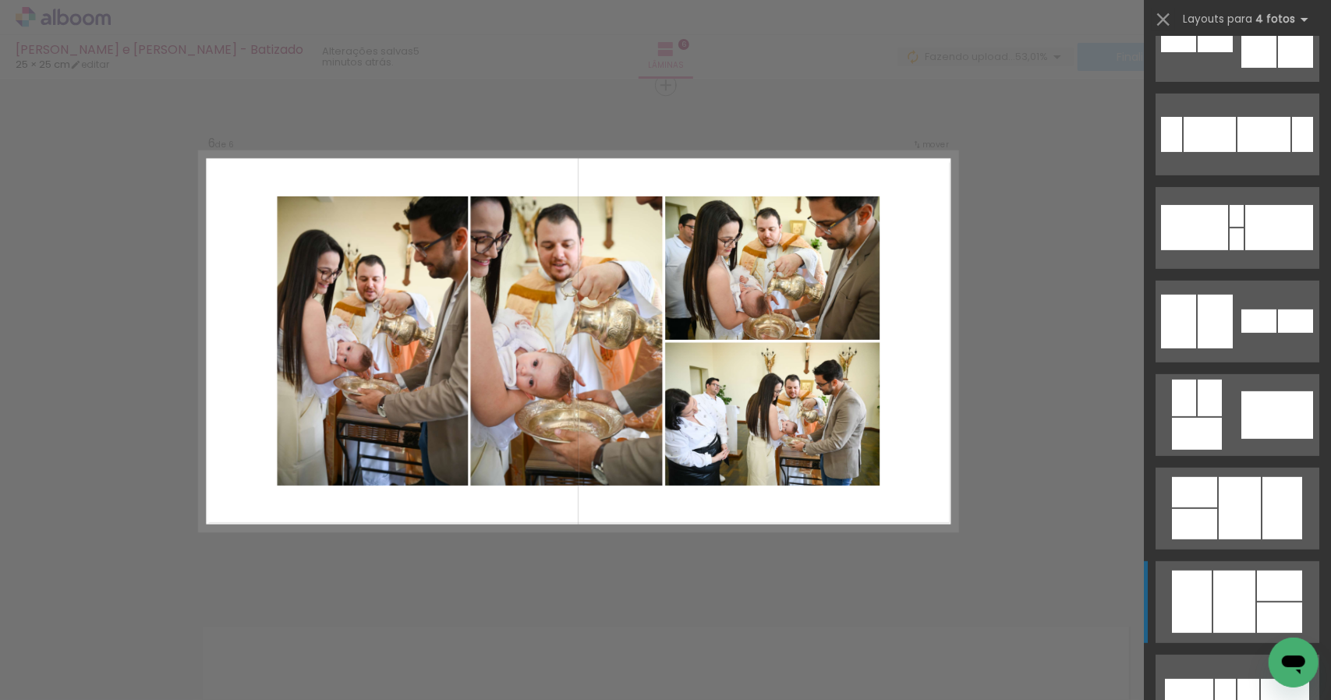
click at [1230, 227] on div at bounding box center [1237, 216] width 14 height 22
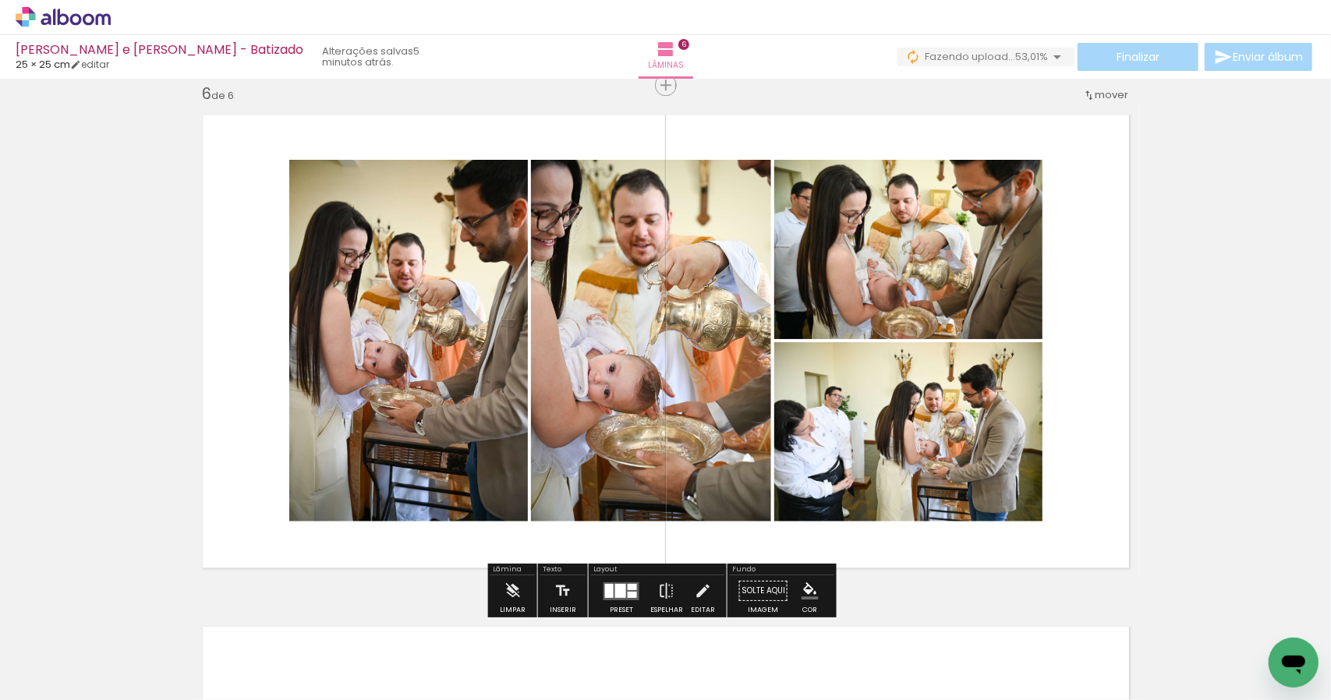
click at [916, 446] on quentale-photo at bounding box center [908, 431] width 268 height 179
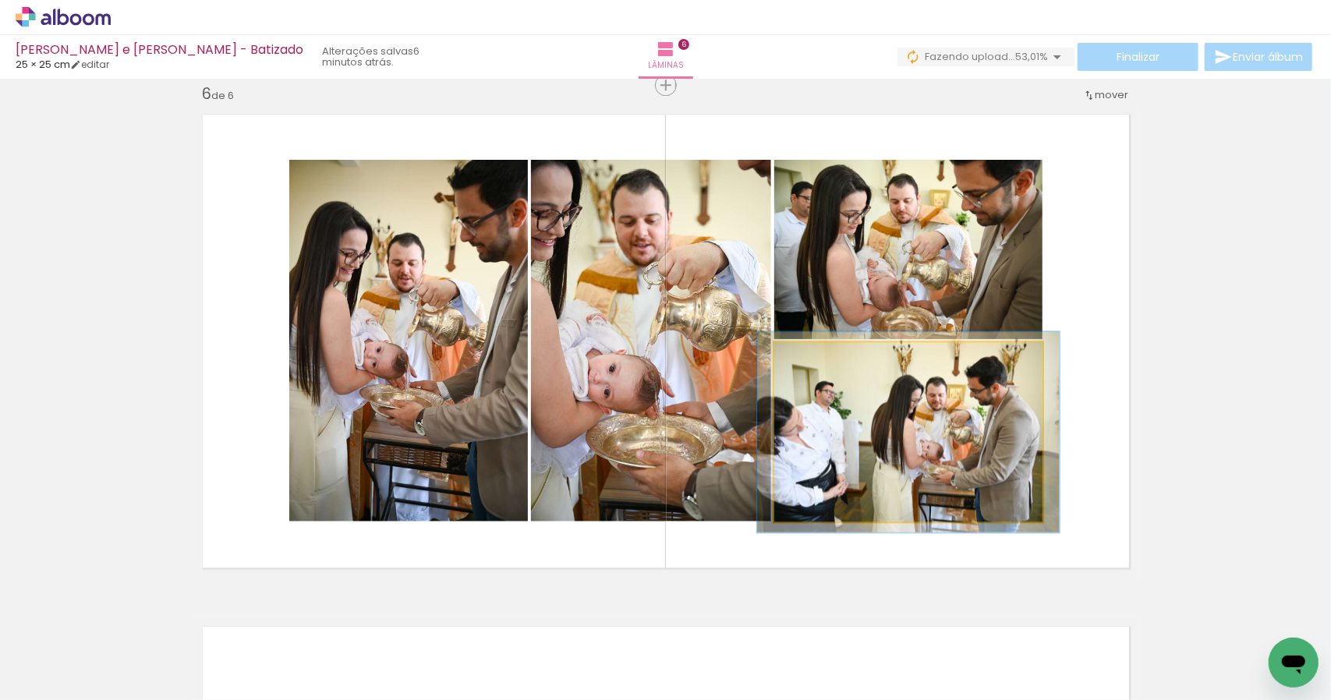
type paper-slider "112"
click at [812, 363] on div at bounding box center [817, 359] width 14 height 14
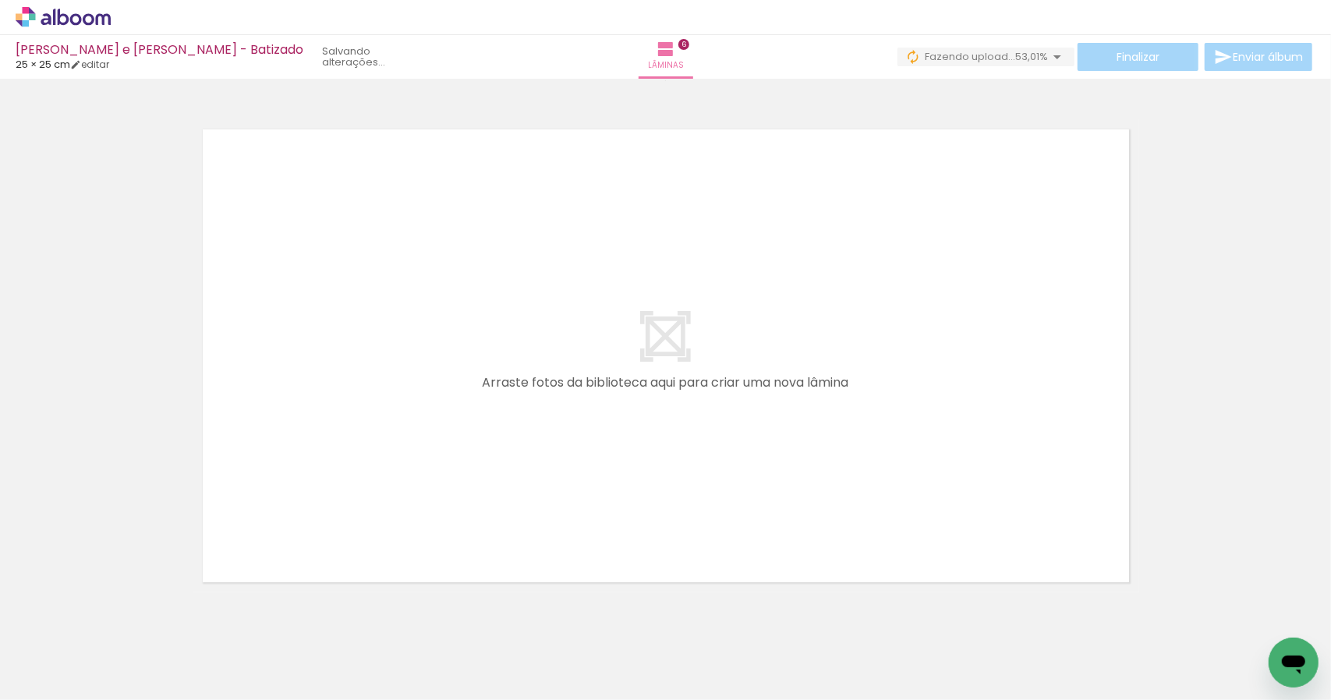
scroll to position [3105, 0]
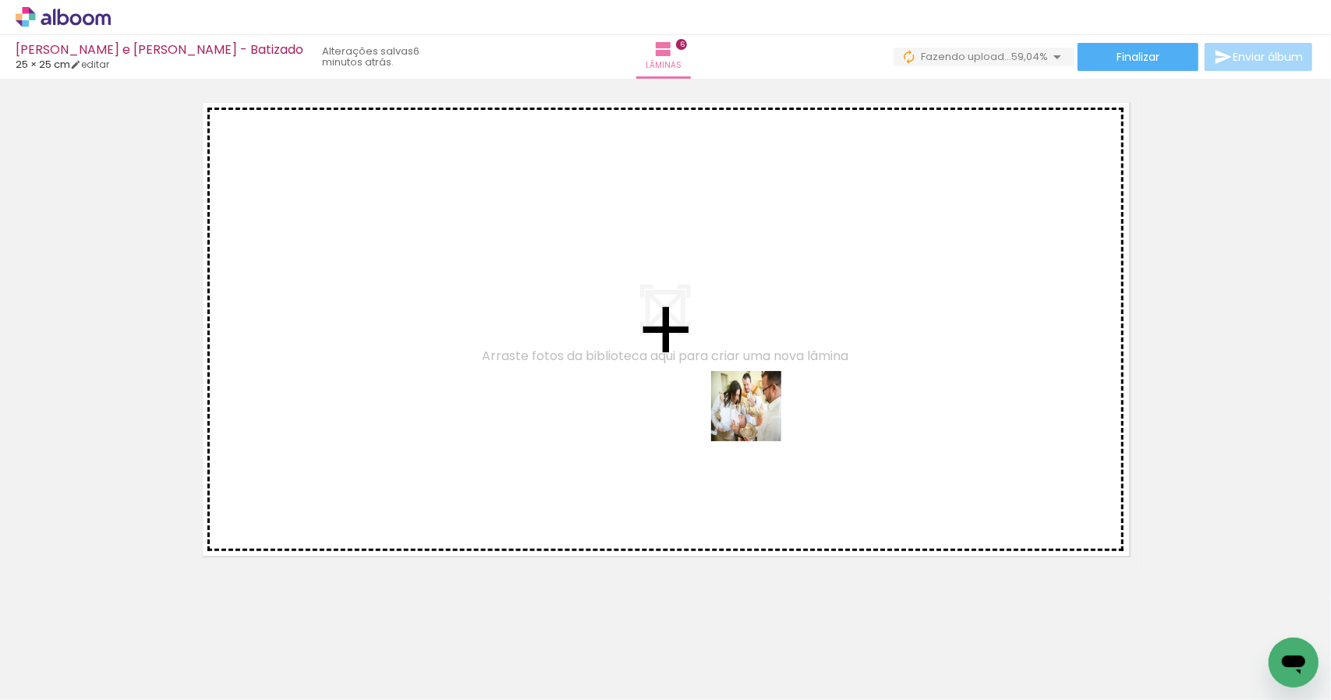
drag, startPoint x: 699, startPoint y: 660, endPoint x: 753, endPoint y: 522, distance: 149.1
click at [762, 414] on quentale-workspace at bounding box center [665, 350] width 1331 height 700
